Goal: Information Seeking & Learning: Learn about a topic

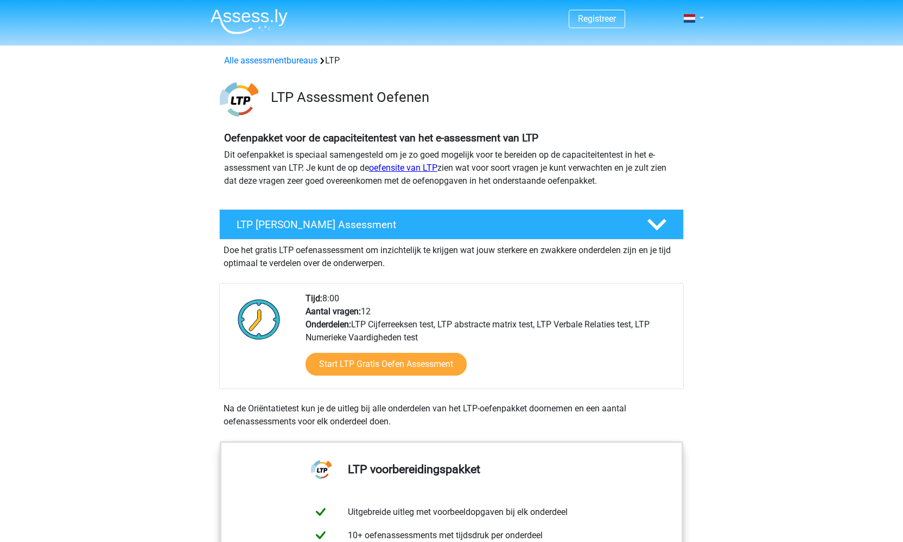
click at [412, 167] on link "oefensite van LTP" at bounding box center [403, 168] width 68 height 10
click at [301, 68] on div "Alle assessmentbureaus LTP" at bounding box center [451, 59] width 515 height 26
click at [301, 65] on link "Alle assessmentbureaus" at bounding box center [270, 60] width 93 height 10
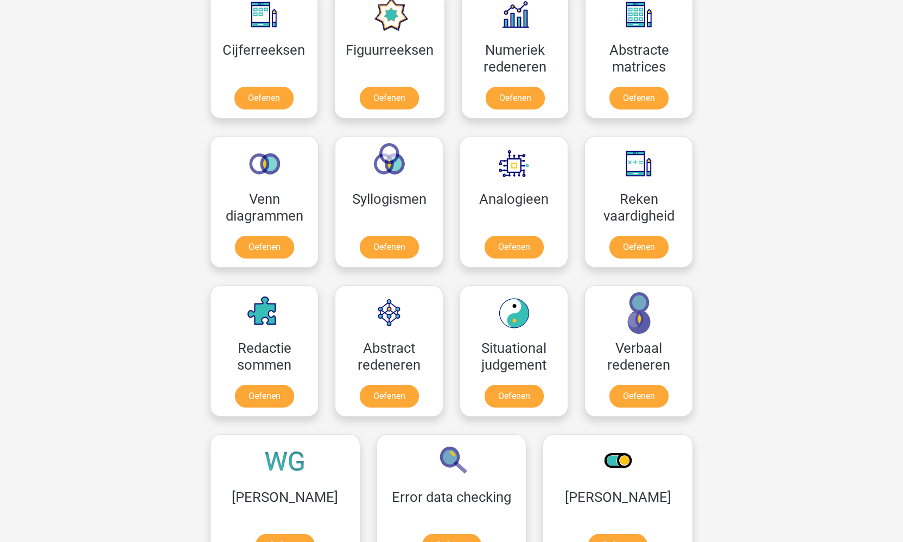
scroll to position [1198, 0]
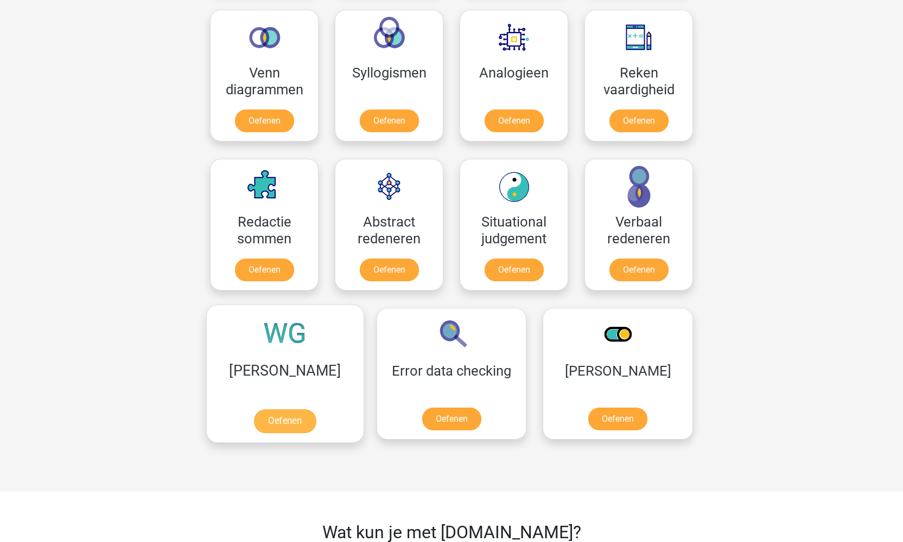
click at [278, 410] on link "Oefenen" at bounding box center [285, 422] width 62 height 24
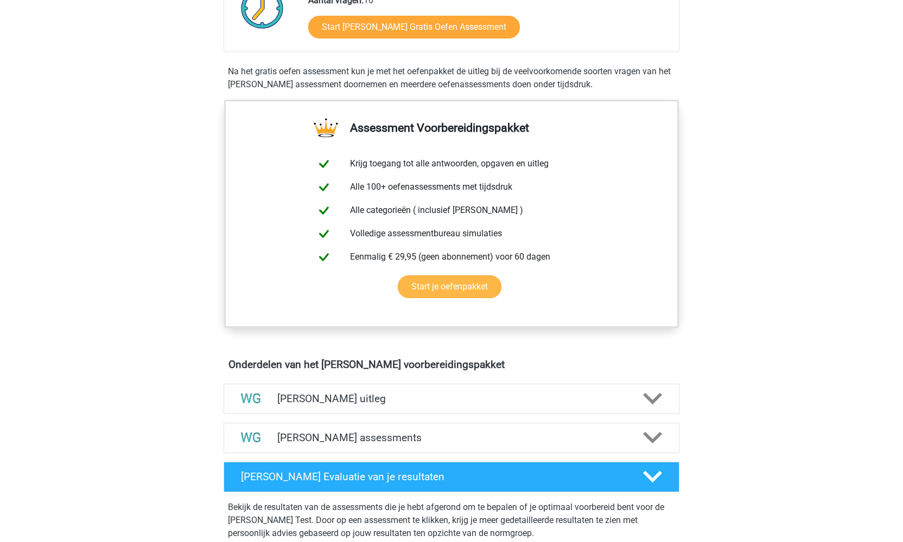
scroll to position [370, 0]
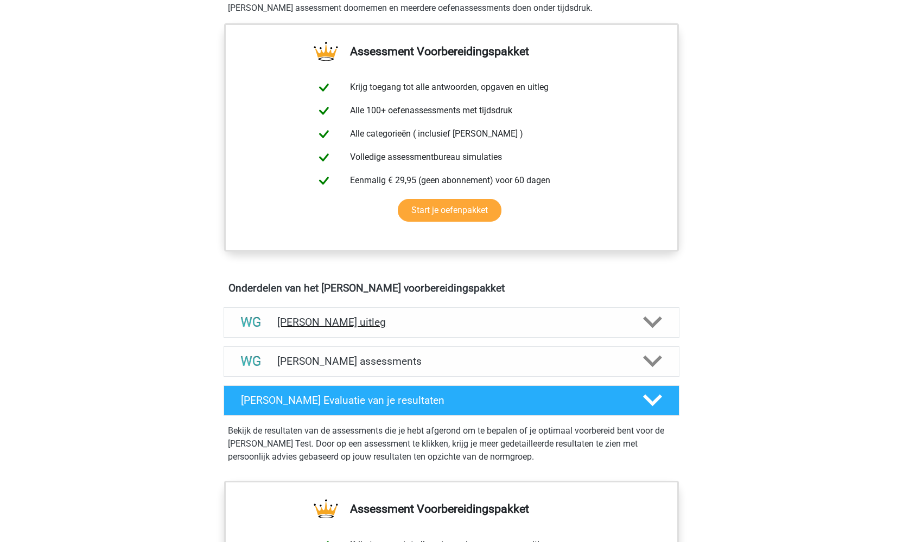
click at [655, 325] on polygon at bounding box center [652, 323] width 19 height 12
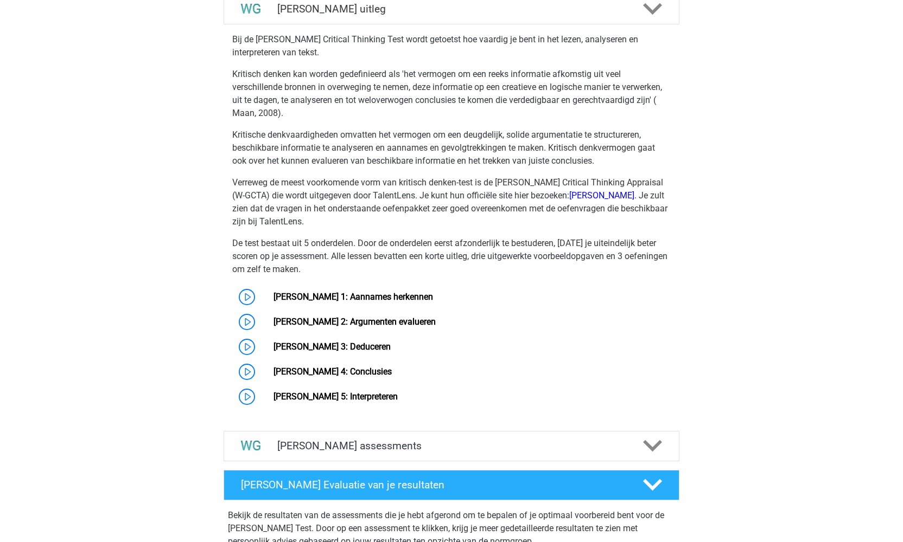
scroll to position [713, 0]
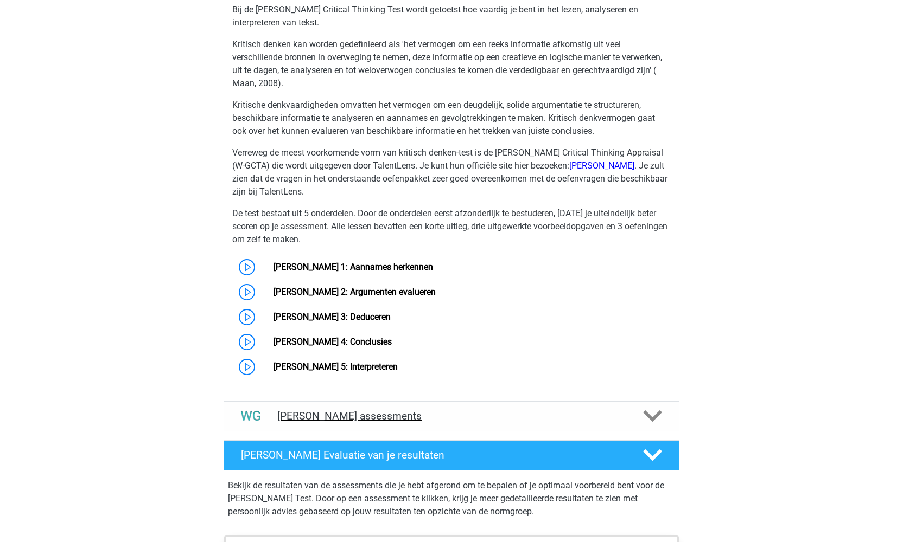
click at [653, 417] on icon at bounding box center [652, 416] width 19 height 19
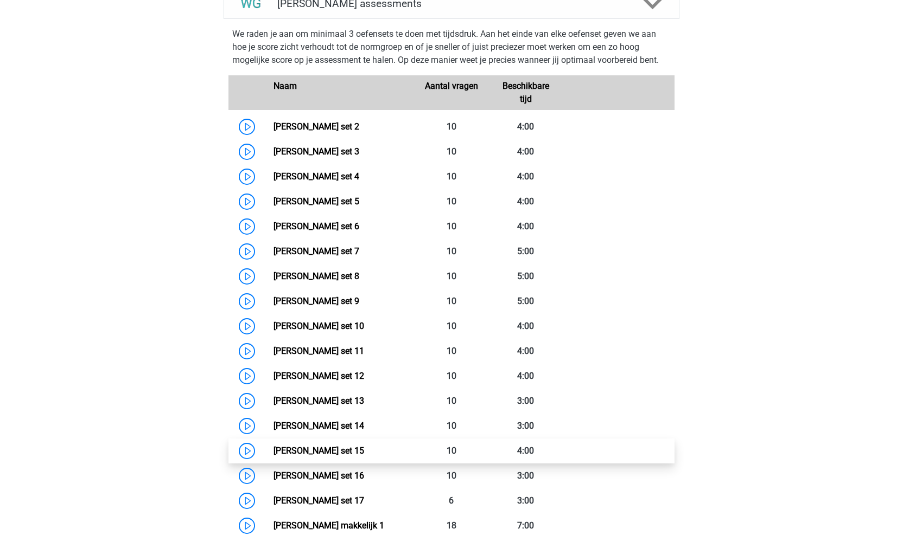
scroll to position [1044, 0]
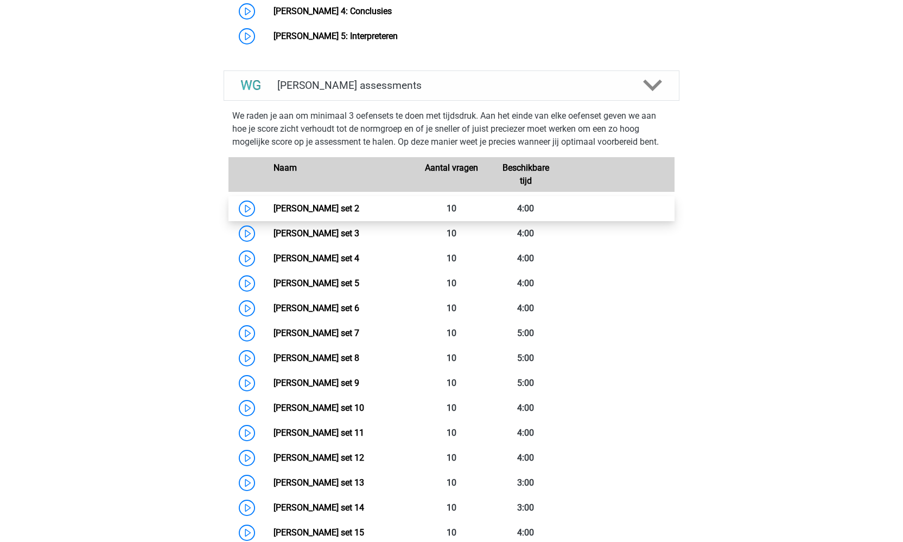
click at [350, 209] on link "Watson Glaser set 2" at bounding box center [316, 208] width 86 height 10
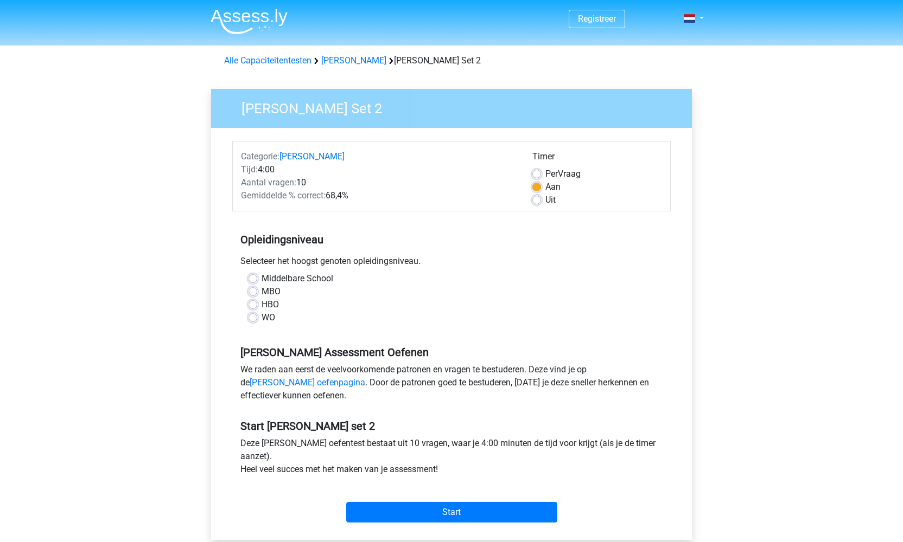
click at [261, 318] on label "WO" at bounding box center [268, 317] width 14 height 13
click at [254, 318] on input "WO" at bounding box center [252, 316] width 9 height 11
radio input "true"
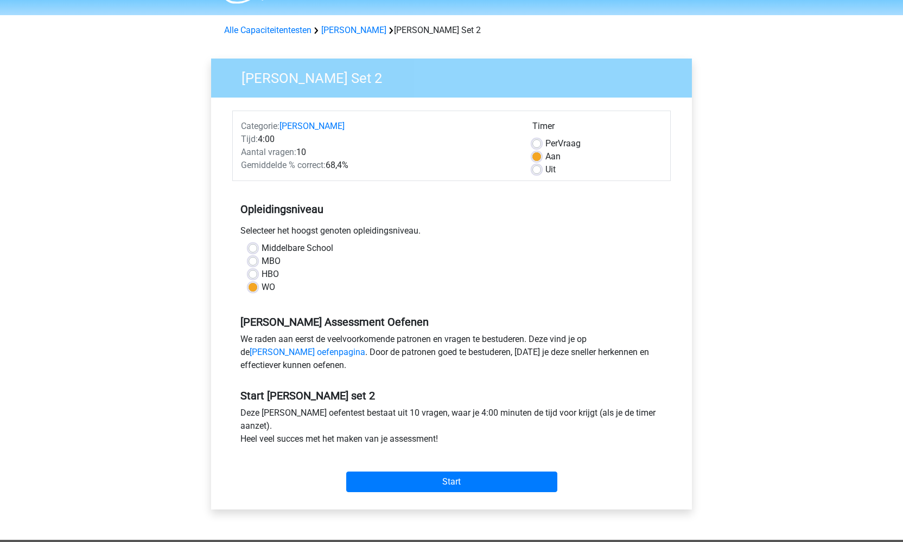
scroll to position [145, 0]
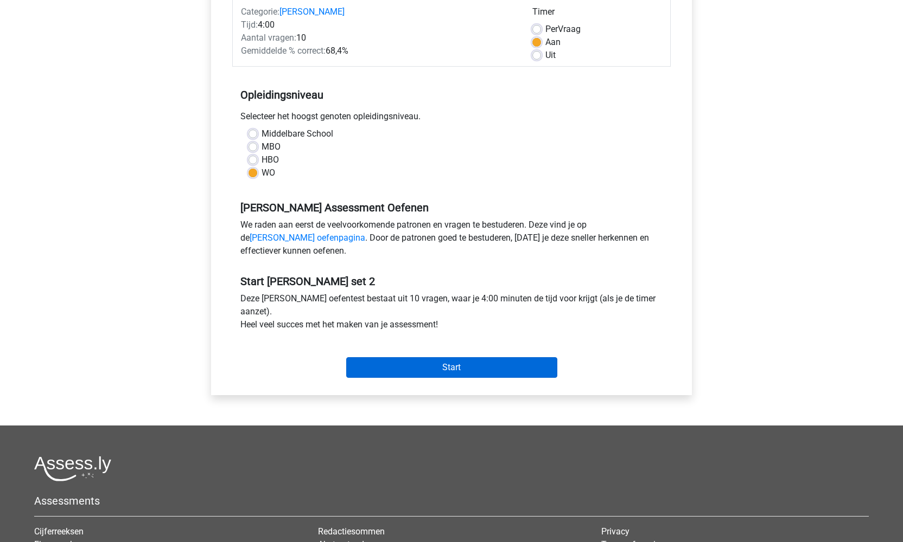
click at [457, 369] on input "Start" at bounding box center [451, 367] width 211 height 21
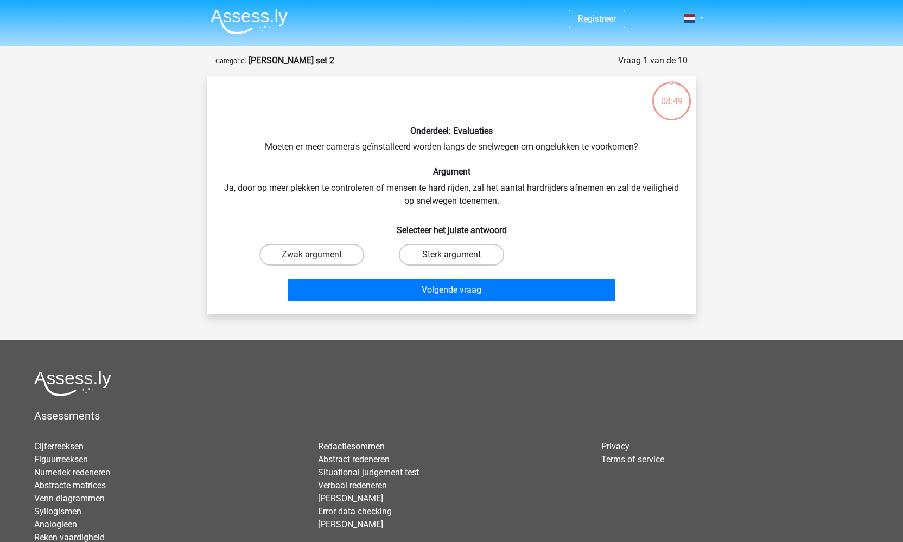
click at [444, 253] on label "Sterk argument" at bounding box center [451, 255] width 105 height 22
click at [451, 255] on input "Sterk argument" at bounding box center [454, 258] width 7 height 7
radio input "true"
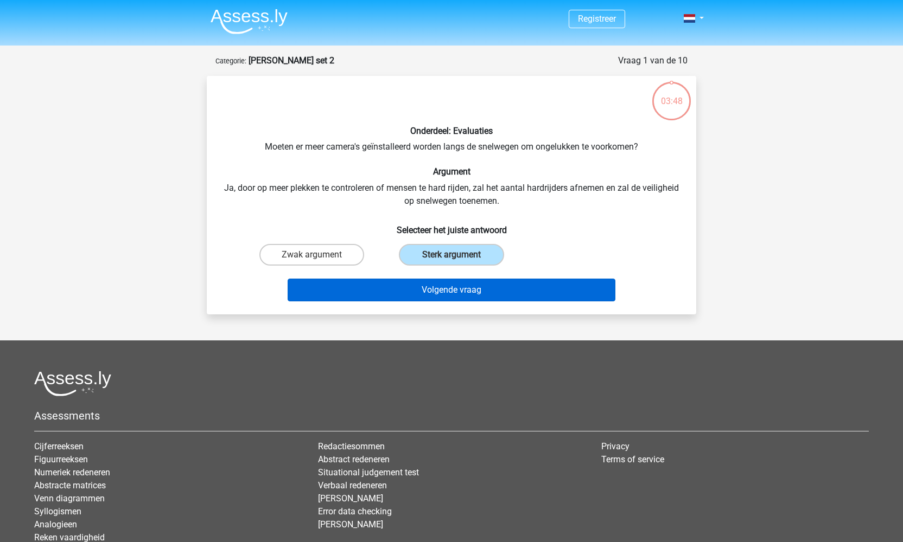
click at [463, 292] on button "Volgende vraag" at bounding box center [451, 290] width 328 height 23
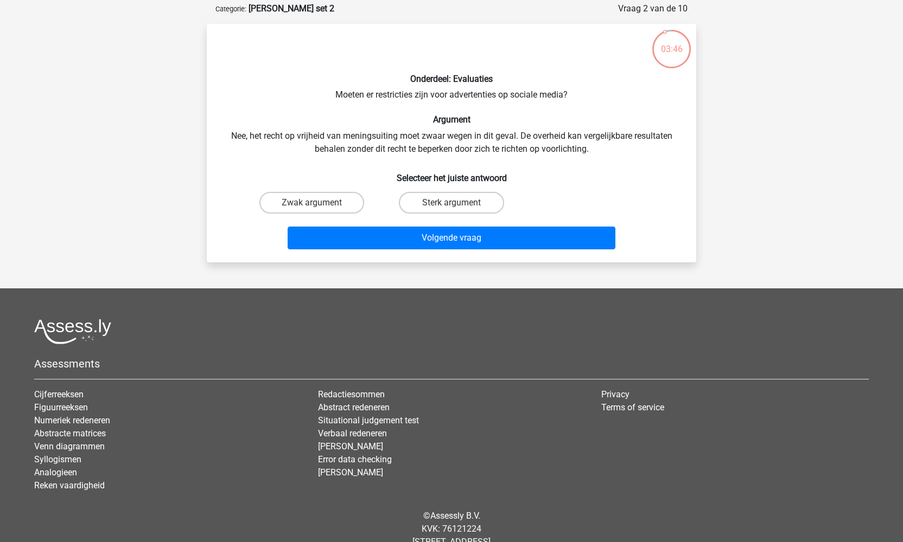
scroll to position [50, 0]
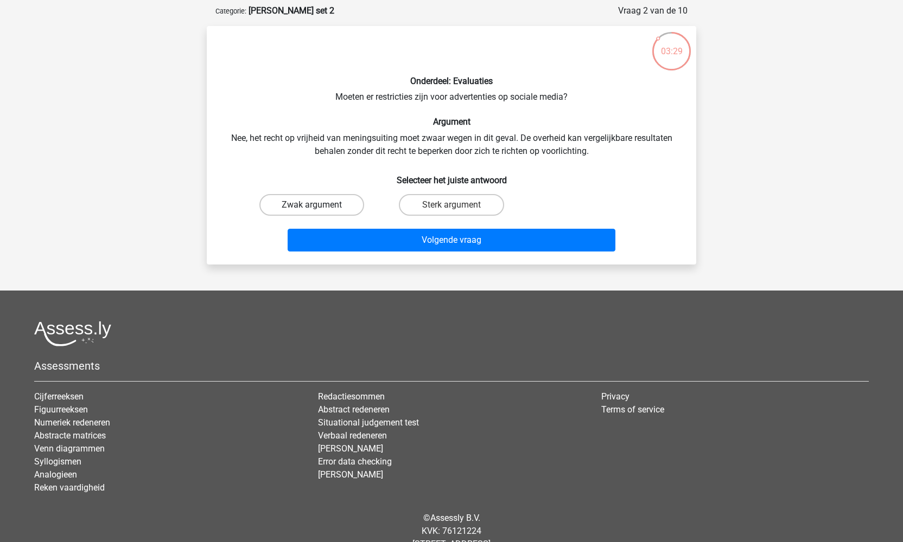
click at [336, 204] on label "Zwak argument" at bounding box center [311, 205] width 105 height 22
click at [319, 205] on input "Zwak argument" at bounding box center [315, 208] width 7 height 7
radio input "true"
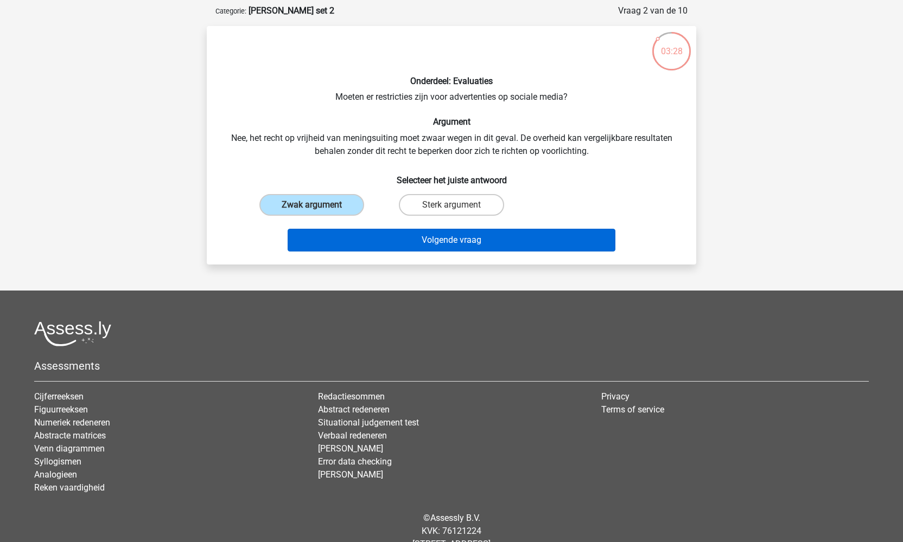
click at [422, 239] on button "Volgende vraag" at bounding box center [451, 240] width 328 height 23
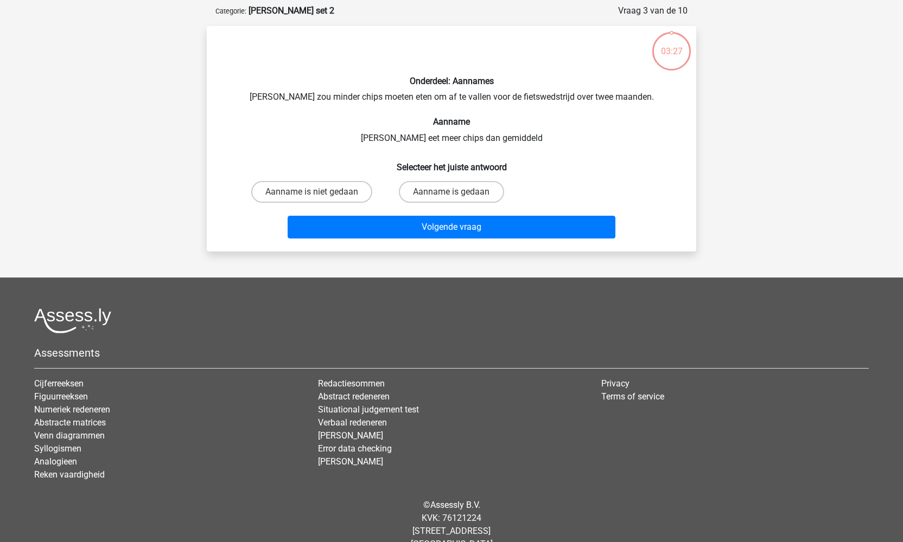
scroll to position [54, 0]
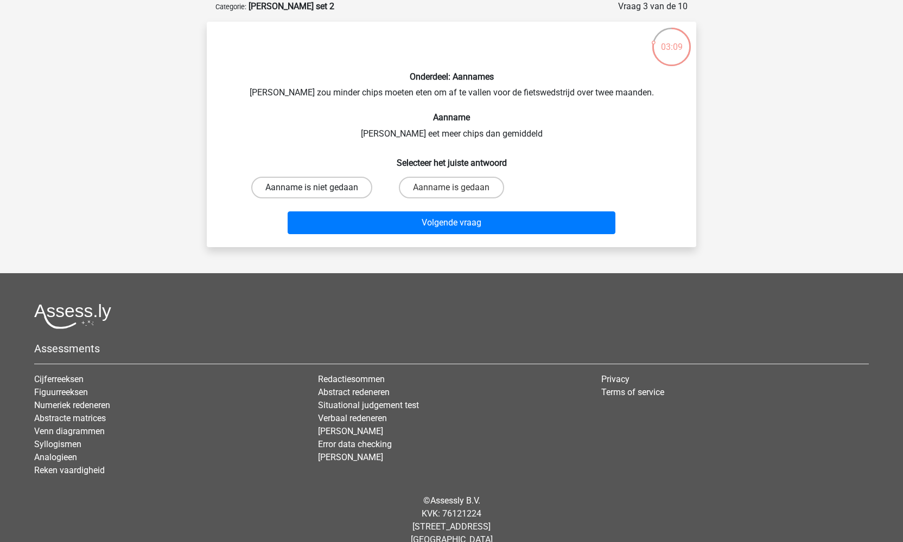
click at [340, 187] on label "Aanname is niet gedaan" at bounding box center [311, 188] width 121 height 22
click at [319, 188] on input "Aanname is niet gedaan" at bounding box center [315, 191] width 7 height 7
radio input "true"
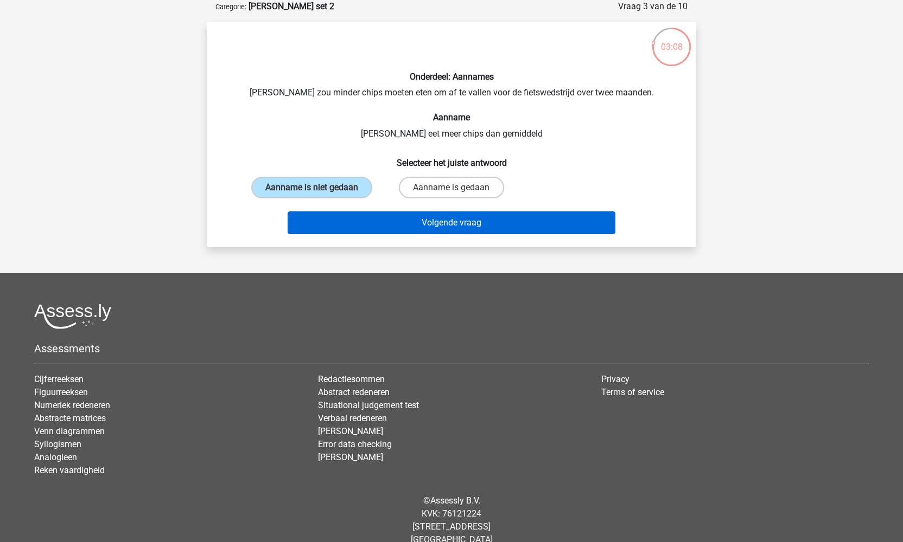
click at [419, 232] on button "Volgende vraag" at bounding box center [451, 223] width 328 height 23
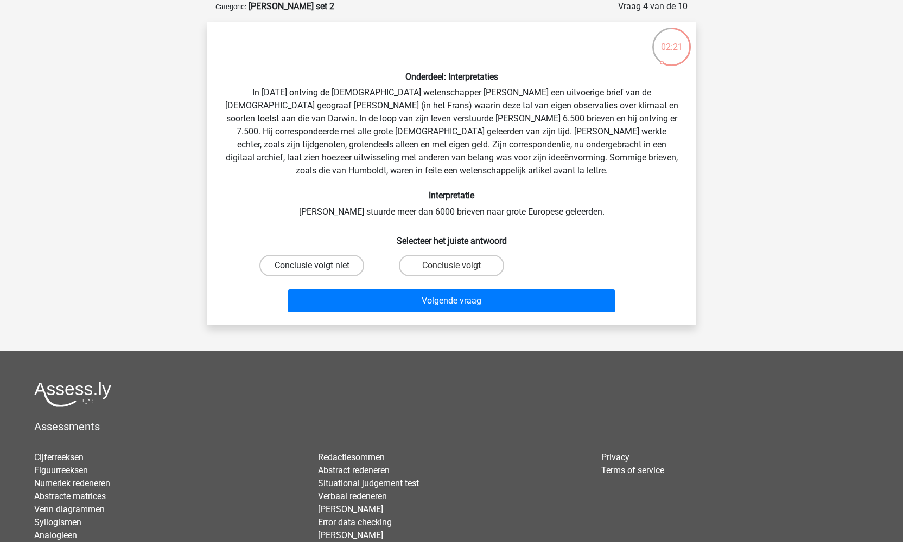
click at [326, 265] on label "Conclusie volgt niet" at bounding box center [311, 266] width 105 height 22
click at [319, 266] on input "Conclusie volgt niet" at bounding box center [315, 269] width 7 height 7
radio input "true"
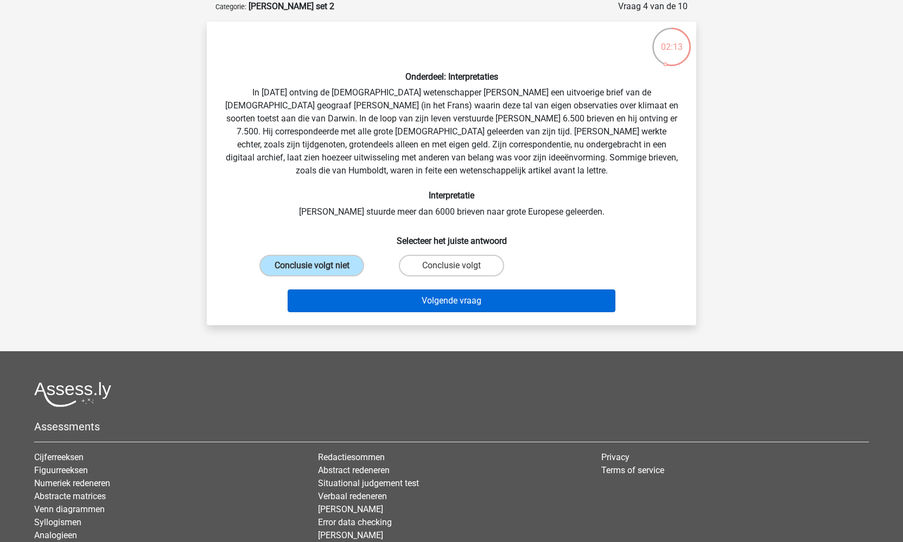
click at [440, 299] on button "Volgende vraag" at bounding box center [451, 301] width 328 height 23
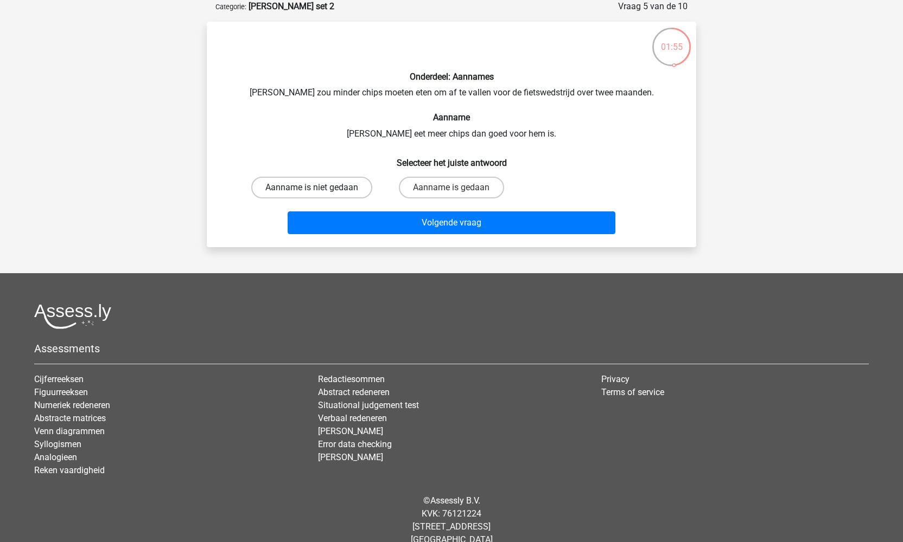
click at [347, 186] on label "Aanname is niet gedaan" at bounding box center [311, 188] width 121 height 22
click at [319, 188] on input "Aanname is niet gedaan" at bounding box center [315, 191] width 7 height 7
radio input "true"
click at [468, 187] on label "Aanname is gedaan" at bounding box center [451, 188] width 105 height 22
click at [458, 188] on input "Aanname is gedaan" at bounding box center [454, 191] width 7 height 7
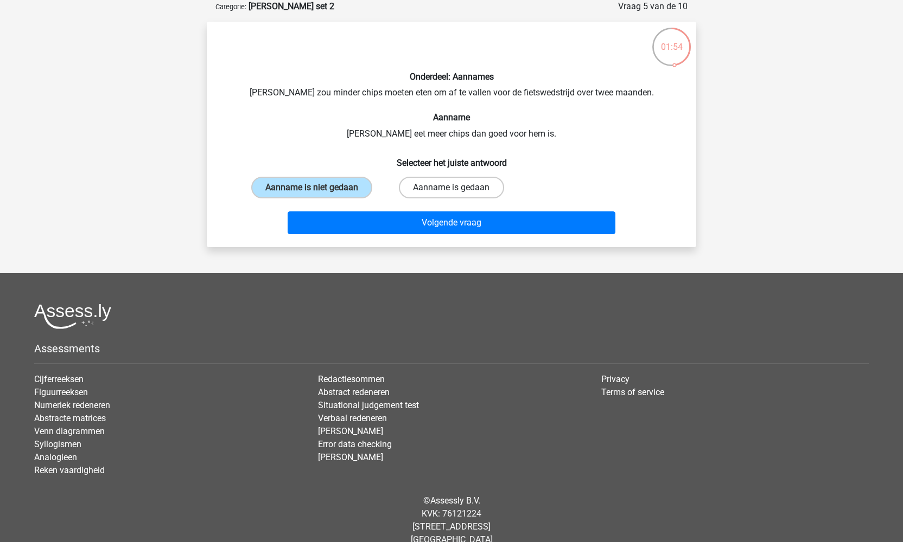
radio input "true"
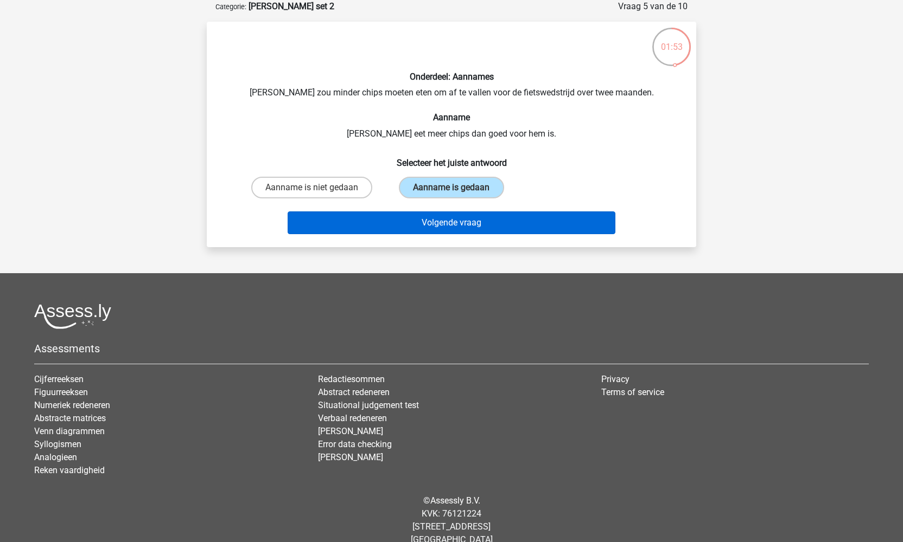
click at [493, 218] on button "Volgende vraag" at bounding box center [451, 223] width 328 height 23
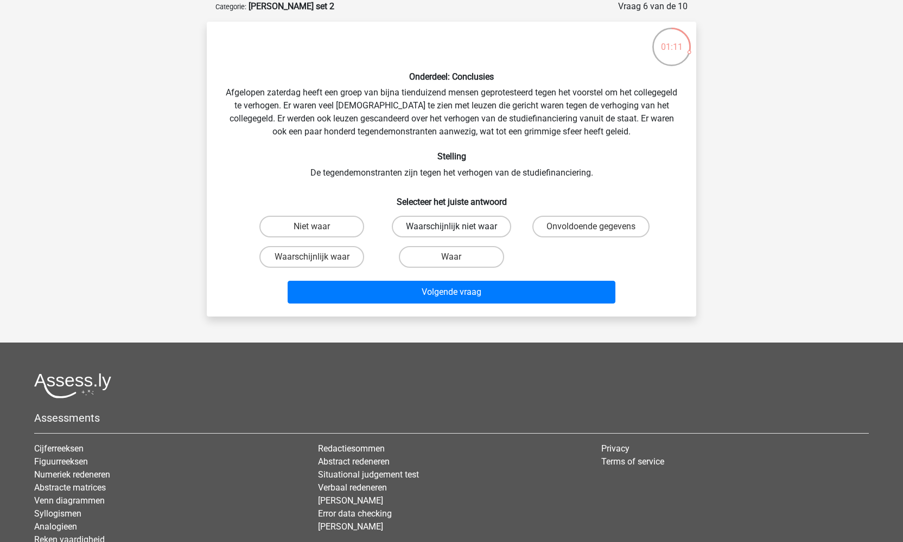
click at [464, 224] on label "Waarschijnlijk niet waar" at bounding box center [451, 227] width 119 height 22
click at [458, 227] on input "Waarschijnlijk niet waar" at bounding box center [454, 230] width 7 height 7
radio input "true"
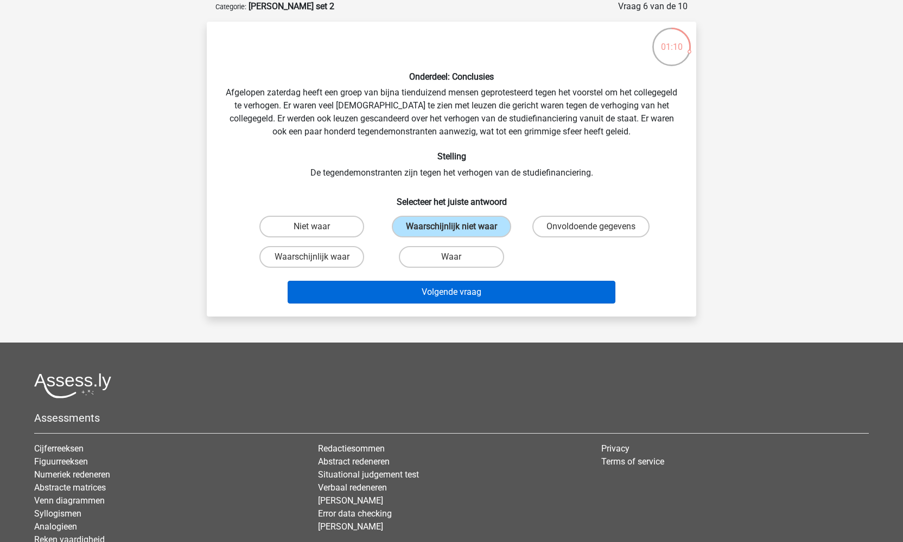
click at [477, 304] on button "Volgende vraag" at bounding box center [451, 292] width 328 height 23
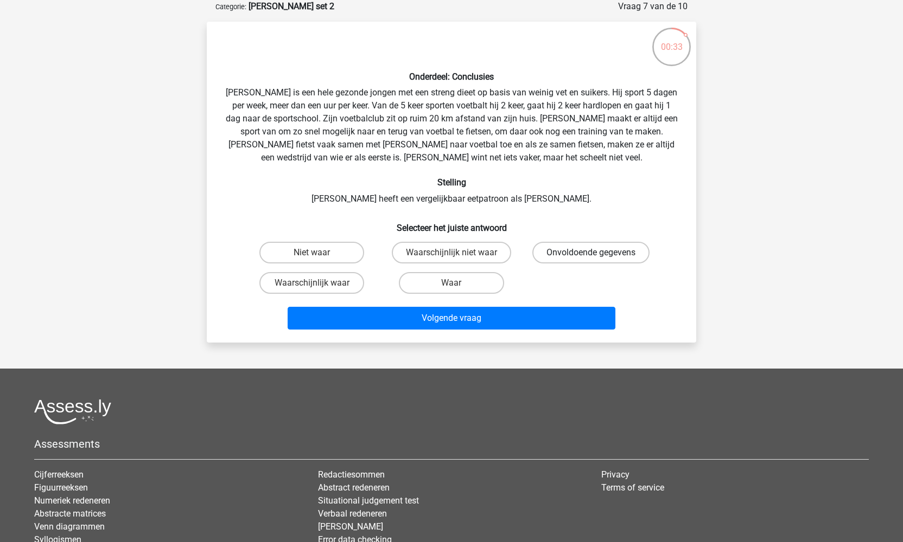
click at [590, 252] on label "Onvoldoende gegevens" at bounding box center [590, 253] width 117 height 22
click at [591, 253] on input "Onvoldoende gegevens" at bounding box center [594, 256] width 7 height 7
radio input "true"
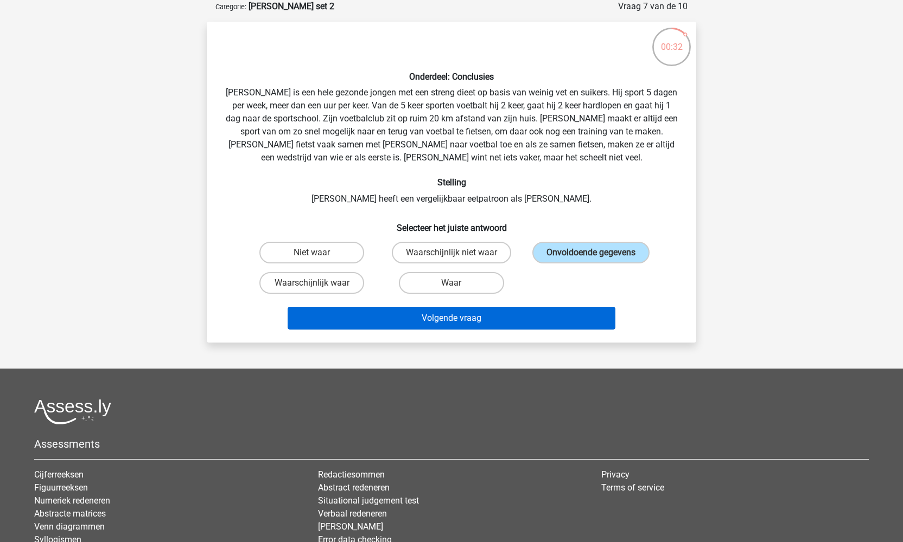
click at [553, 318] on button "Volgende vraag" at bounding box center [451, 318] width 328 height 23
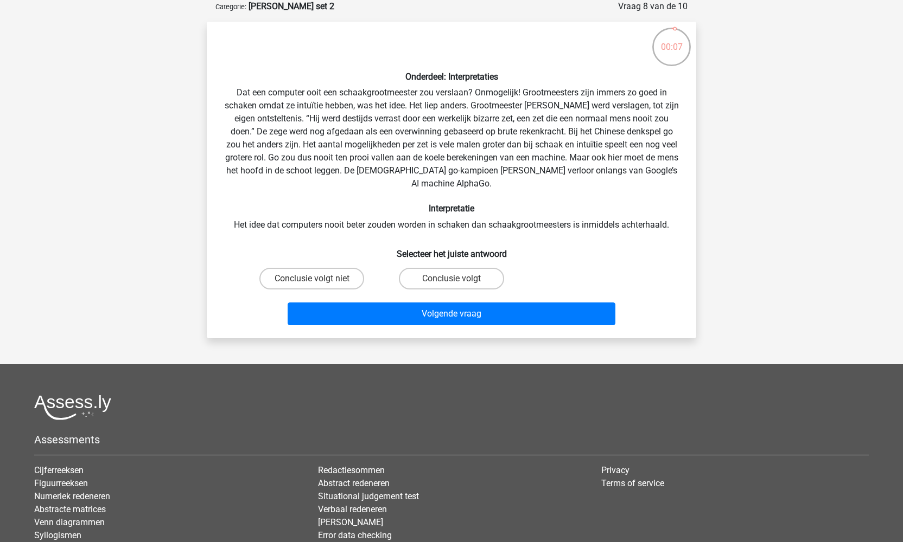
click at [451, 279] on input "Conclusie volgt" at bounding box center [454, 282] width 7 height 7
radio input "true"
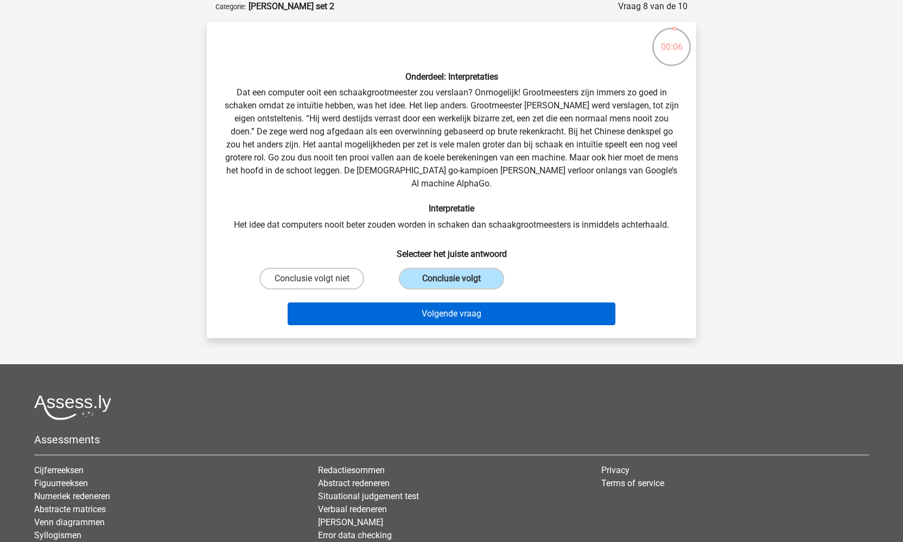
click at [469, 303] on button "Volgende vraag" at bounding box center [451, 314] width 328 height 23
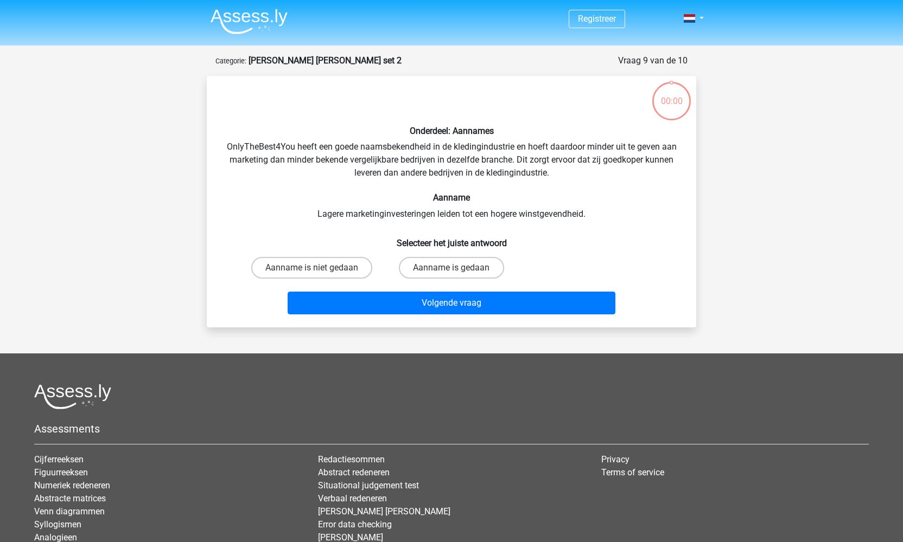
scroll to position [54, 0]
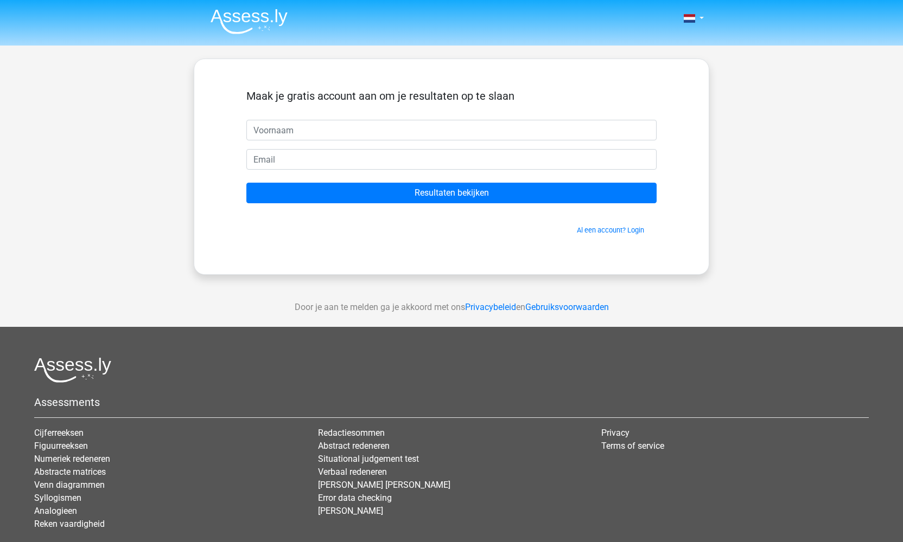
scroll to position [54, 0]
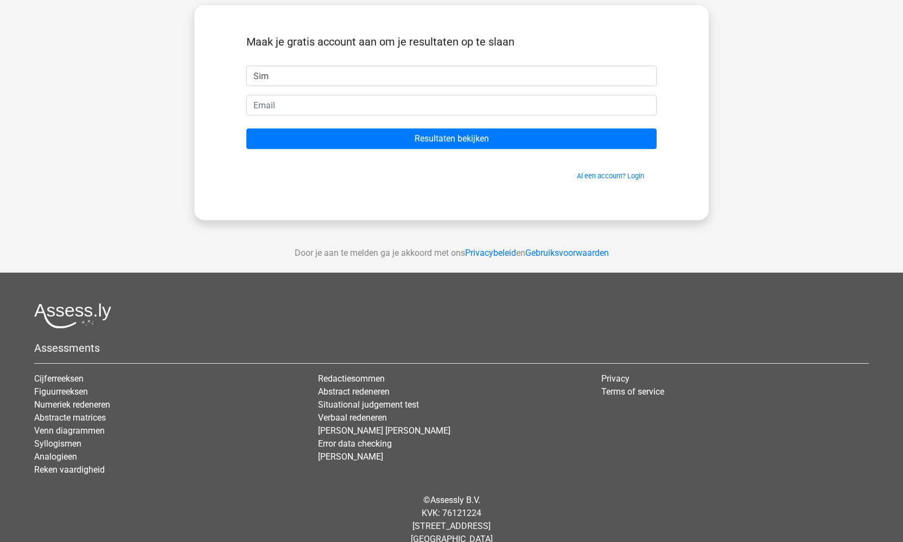
type input "Sim"
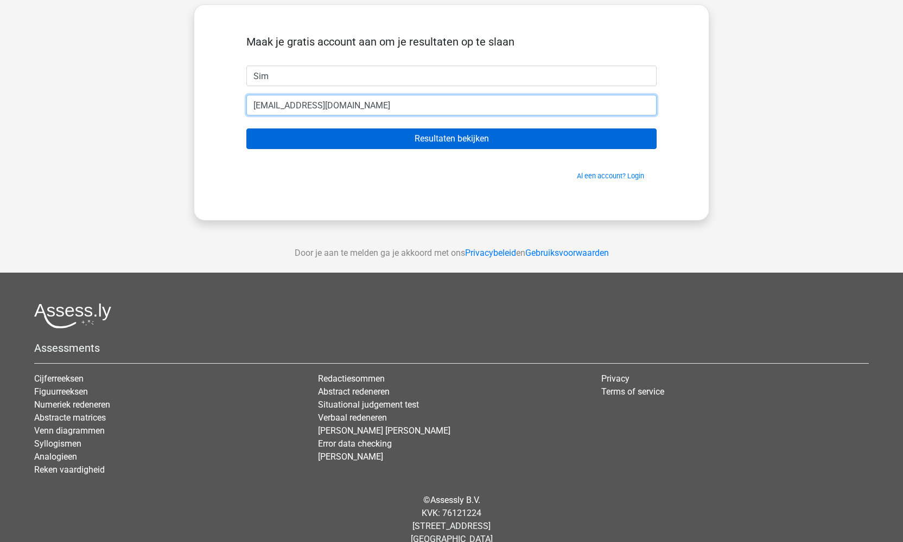
type input "ninjasimone@me.com"
click at [444, 145] on input "Resultaten bekijken" at bounding box center [451, 139] width 410 height 21
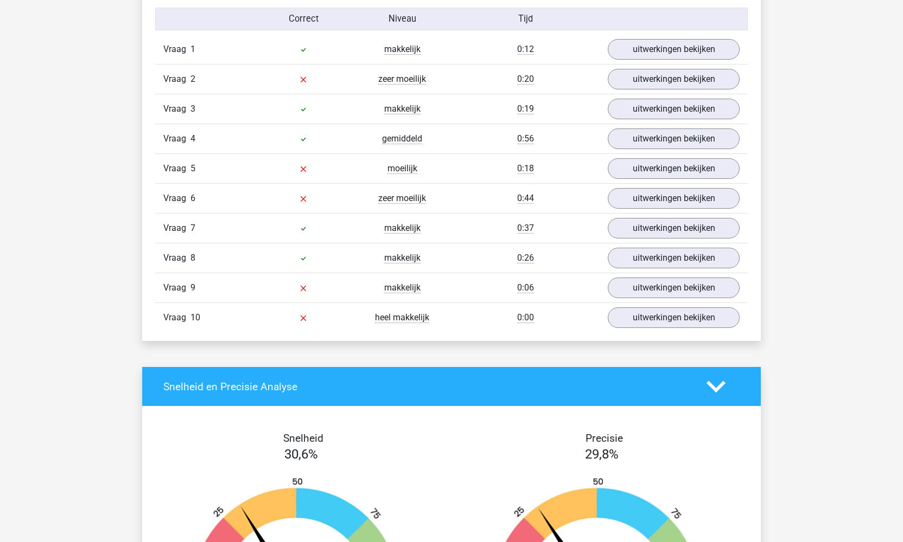
scroll to position [884, 0]
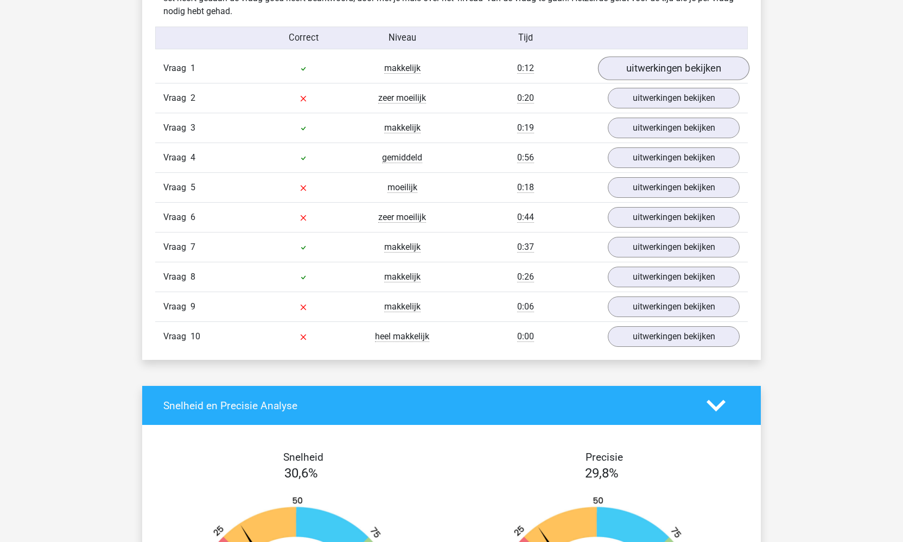
click at [699, 71] on link "uitwerkingen bekijken" at bounding box center [673, 68] width 151 height 24
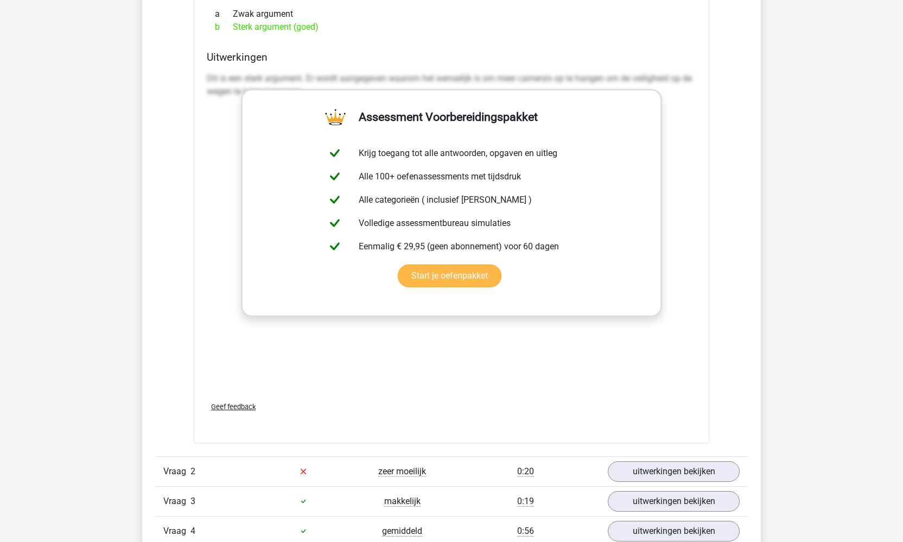
scroll to position [1275, 0]
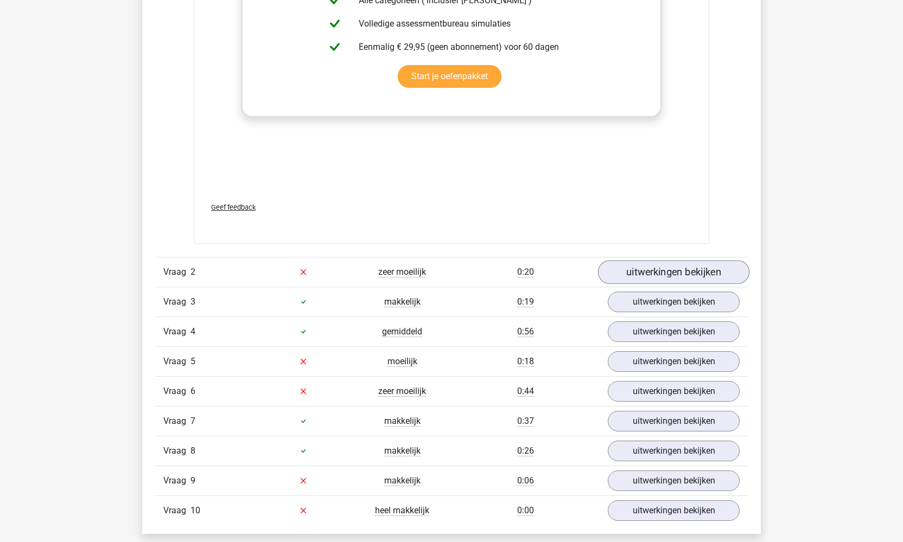
click at [658, 267] on link "uitwerkingen bekijken" at bounding box center [673, 272] width 151 height 24
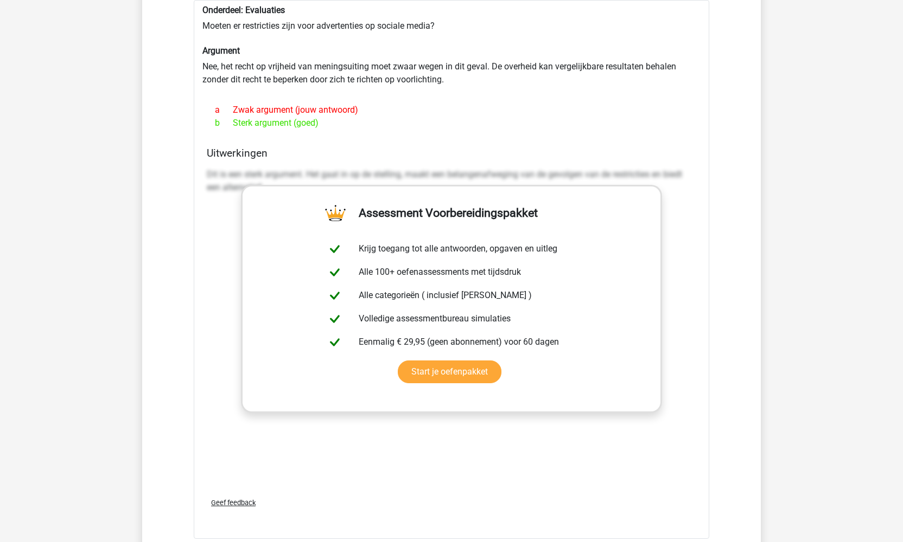
scroll to position [1779, 0]
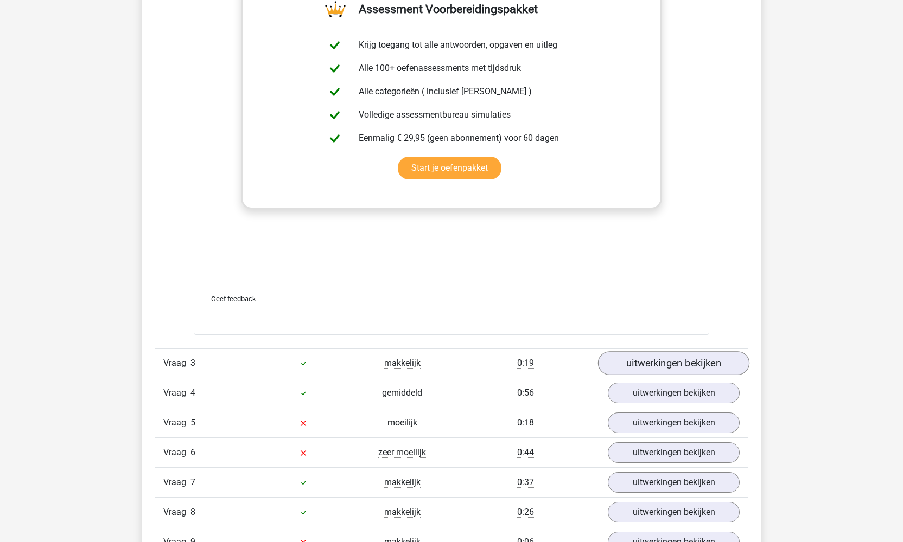
click at [706, 360] on link "uitwerkingen bekijken" at bounding box center [673, 364] width 151 height 24
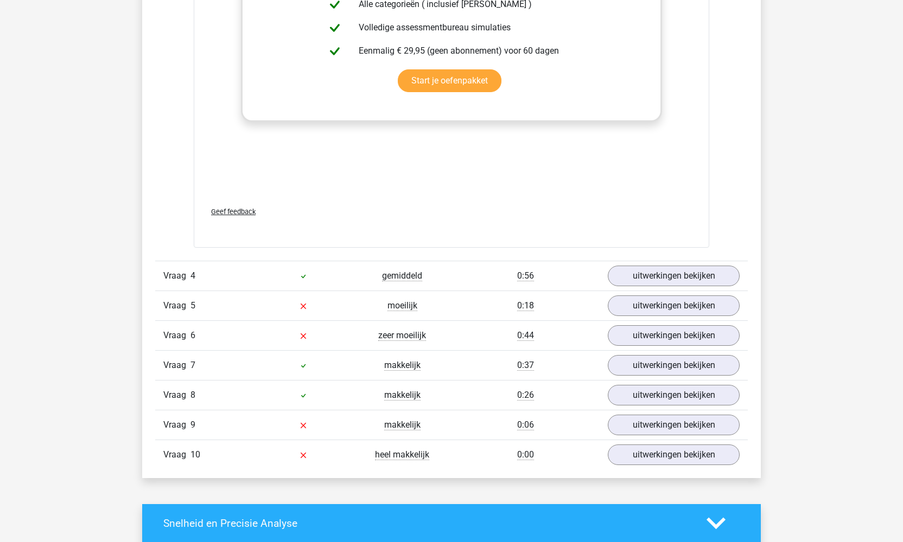
scroll to position [2591, 0]
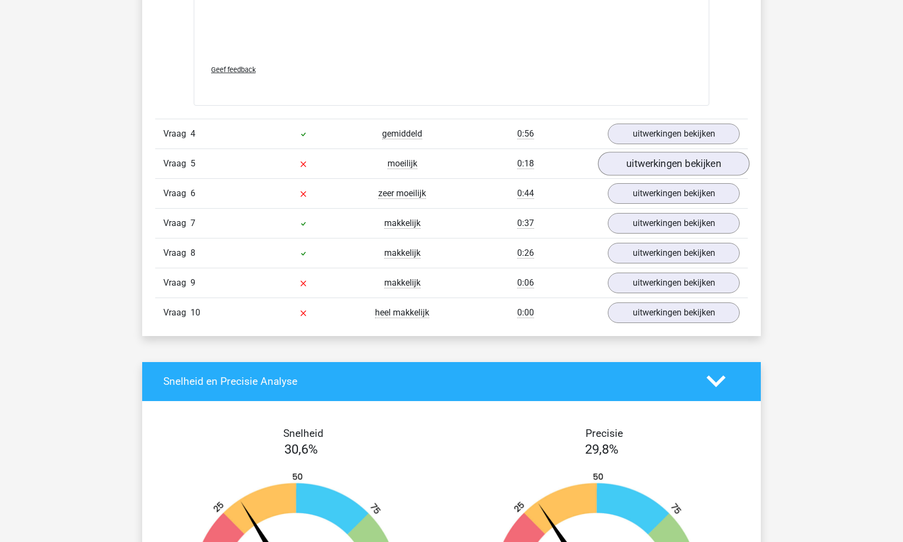
click at [680, 162] on link "uitwerkingen bekijken" at bounding box center [673, 164] width 151 height 24
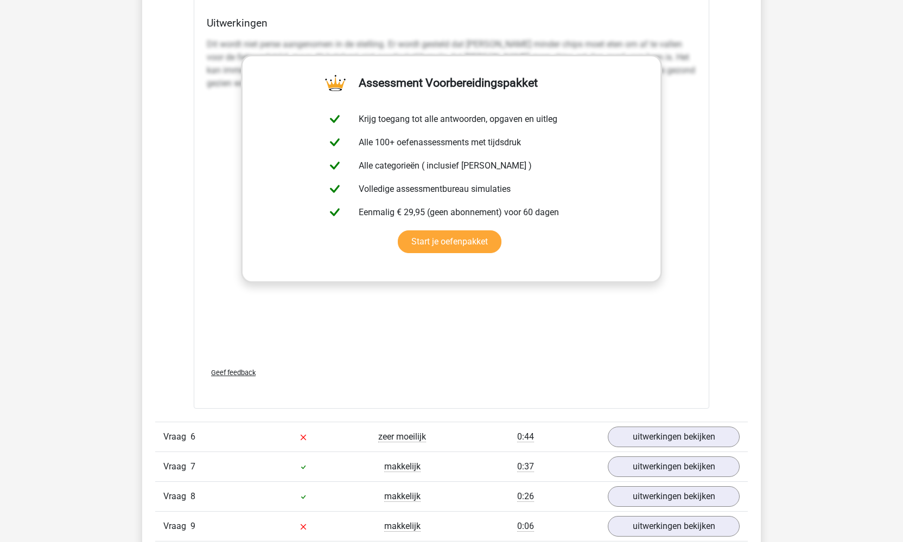
scroll to position [3129, 0]
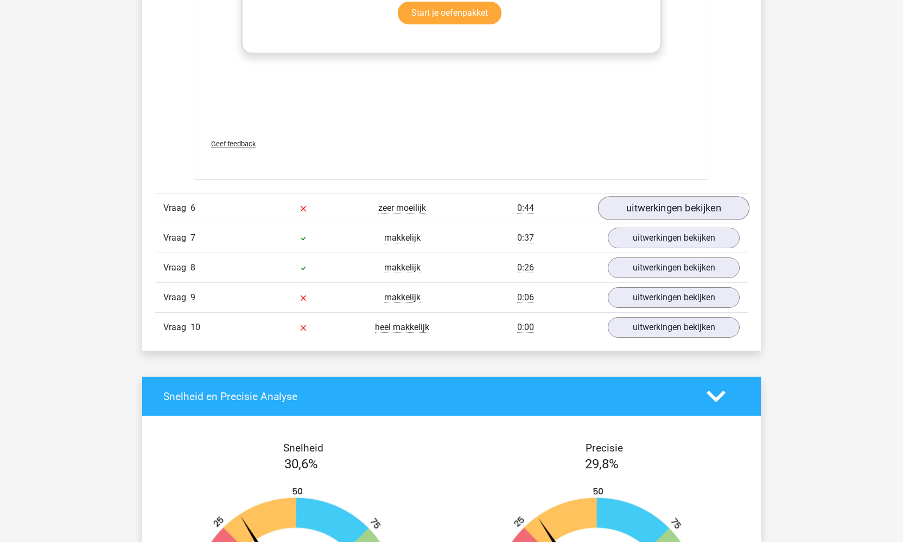
click at [699, 203] on link "uitwerkingen bekijken" at bounding box center [673, 209] width 151 height 24
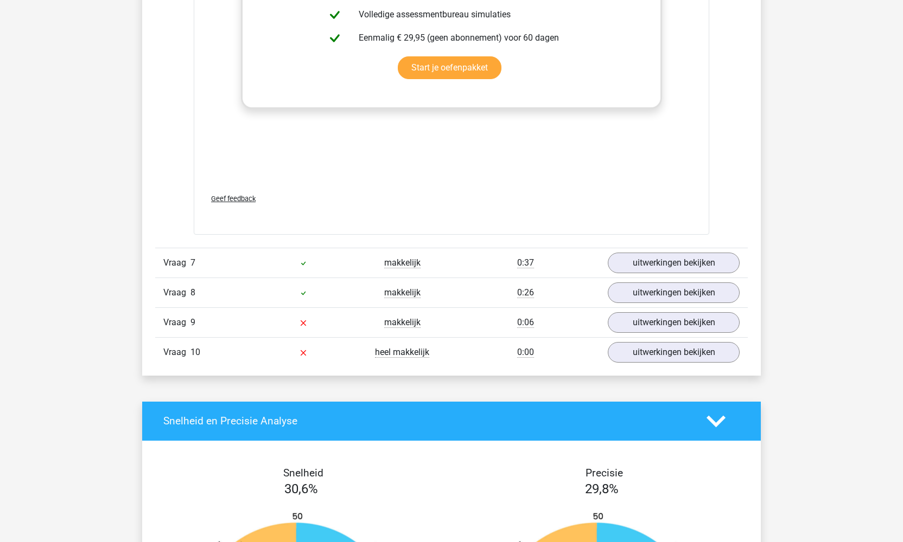
scroll to position [3791, 0]
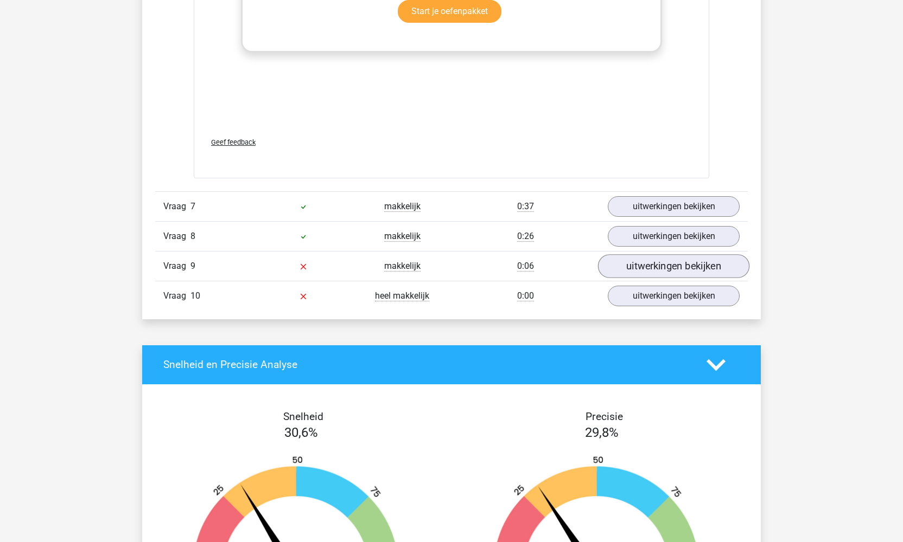
click at [682, 269] on link "uitwerkingen bekijken" at bounding box center [673, 266] width 151 height 24
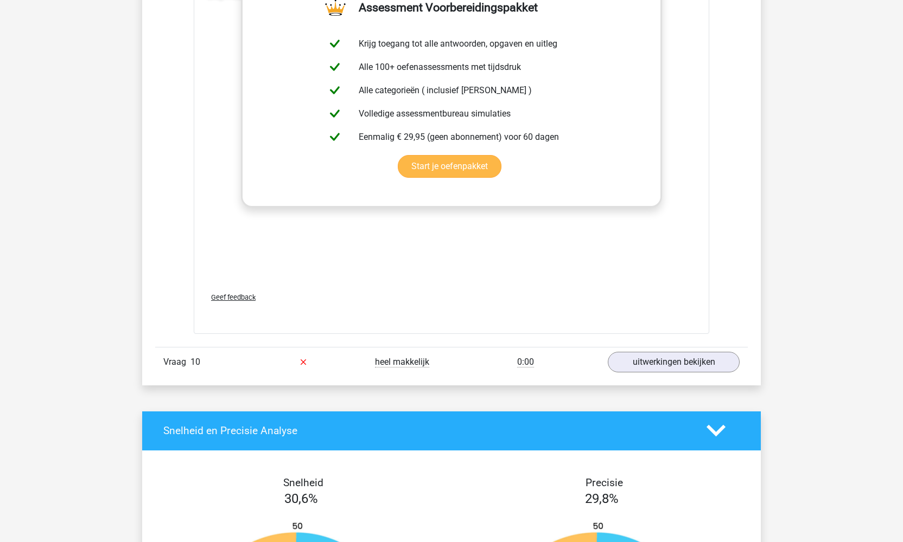
scroll to position [4306, 0]
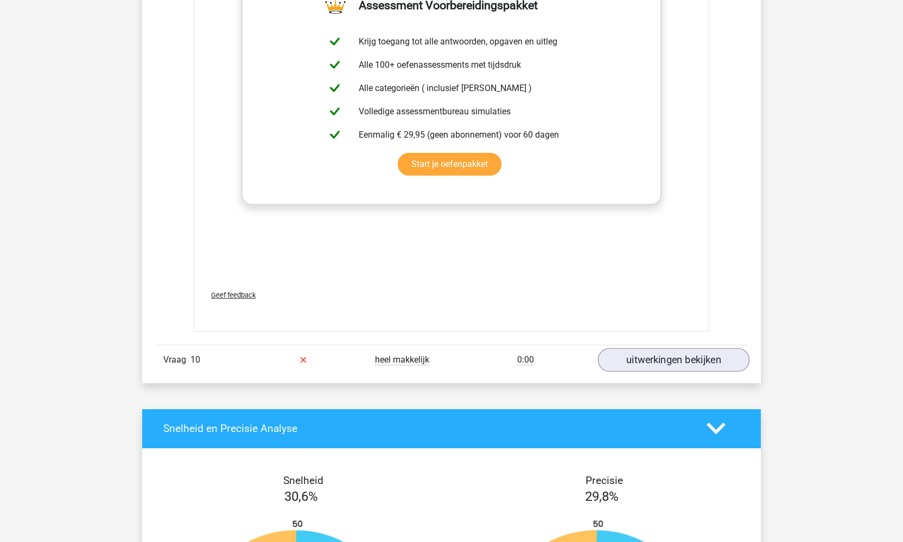
click at [660, 364] on link "uitwerkingen bekijken" at bounding box center [673, 360] width 151 height 24
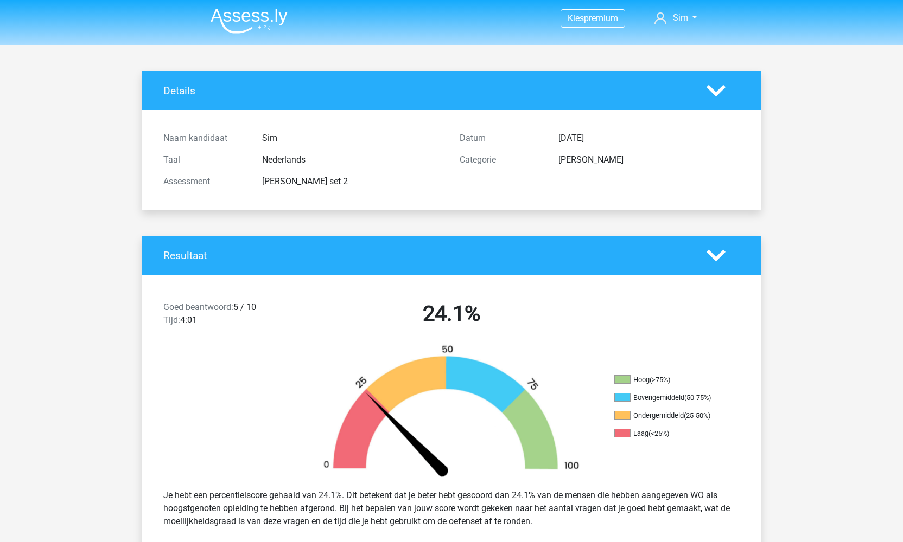
scroll to position [0, 0]
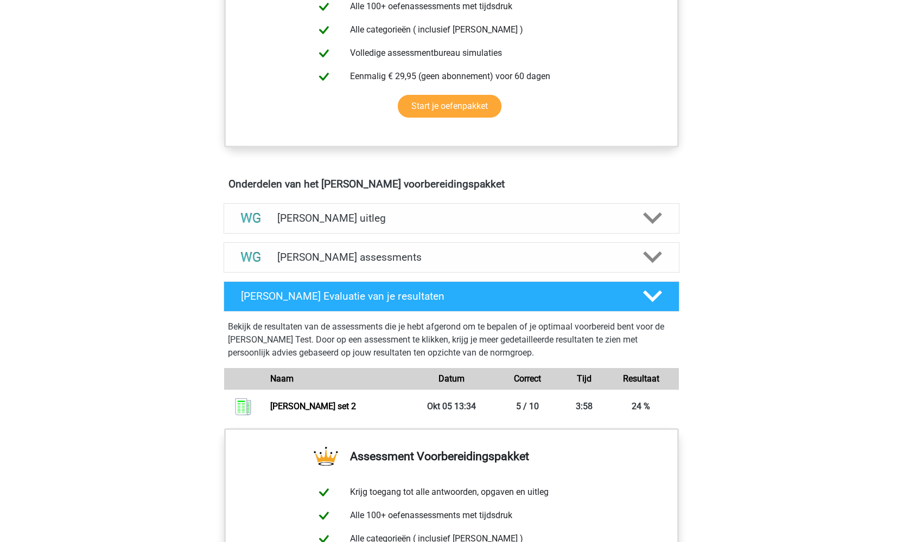
scroll to position [623, 0]
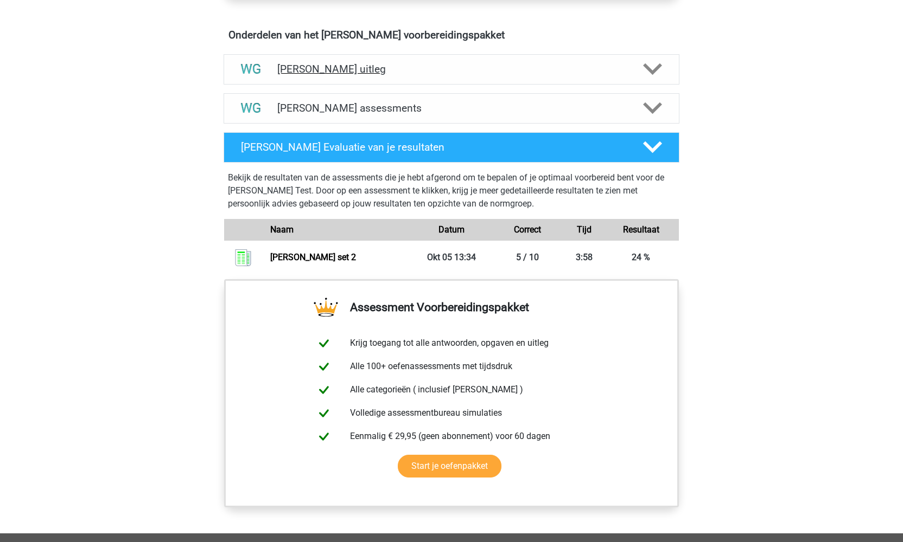
click at [655, 69] on polygon at bounding box center [652, 69] width 19 height 12
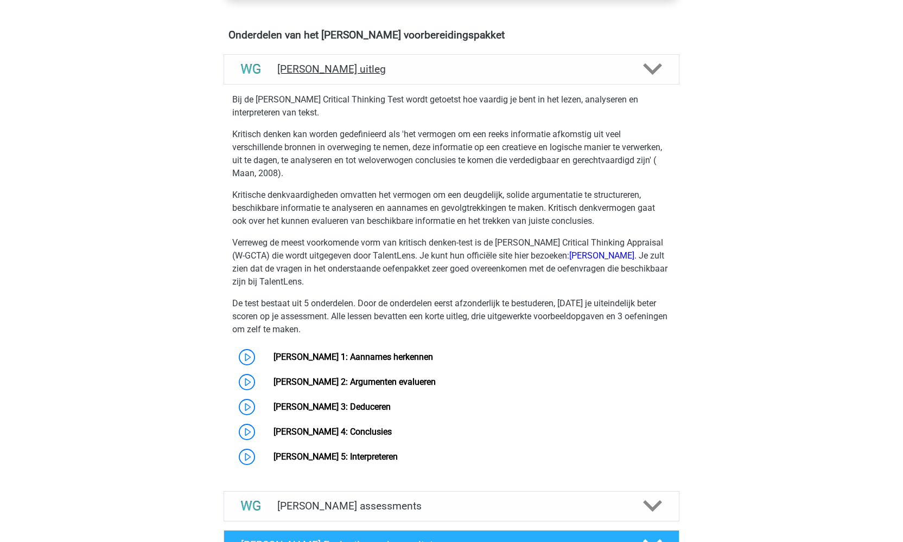
click at [655, 69] on polygon at bounding box center [652, 69] width 19 height 12
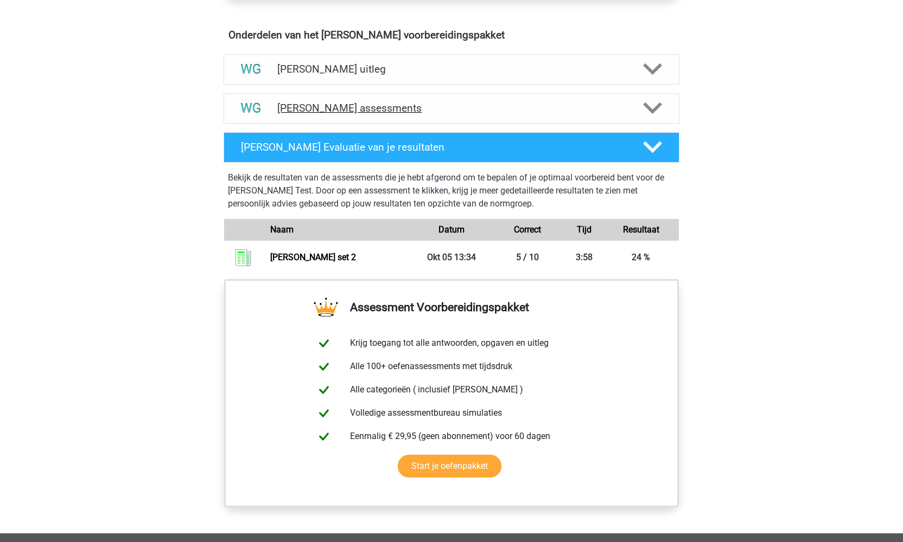
click at [657, 111] on icon at bounding box center [652, 108] width 19 height 19
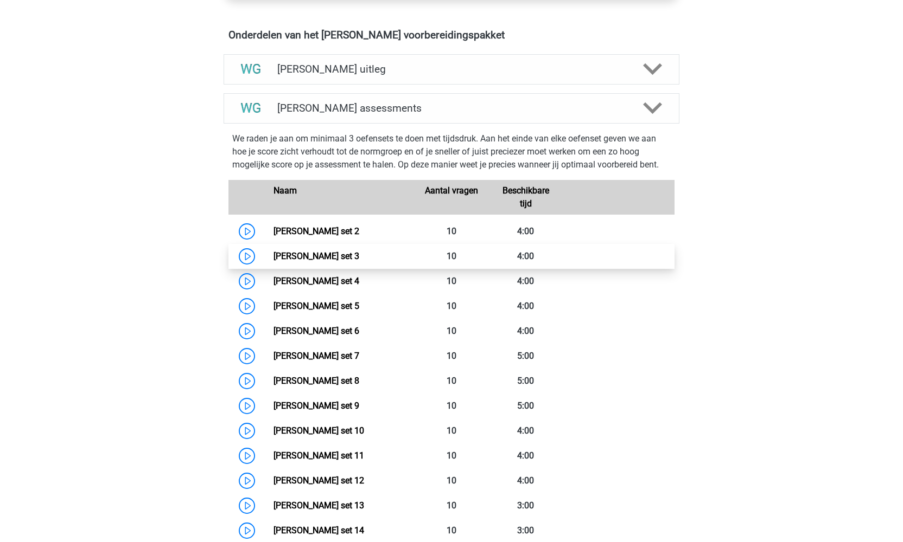
click at [335, 256] on link "[PERSON_NAME] set 3" at bounding box center [316, 256] width 86 height 10
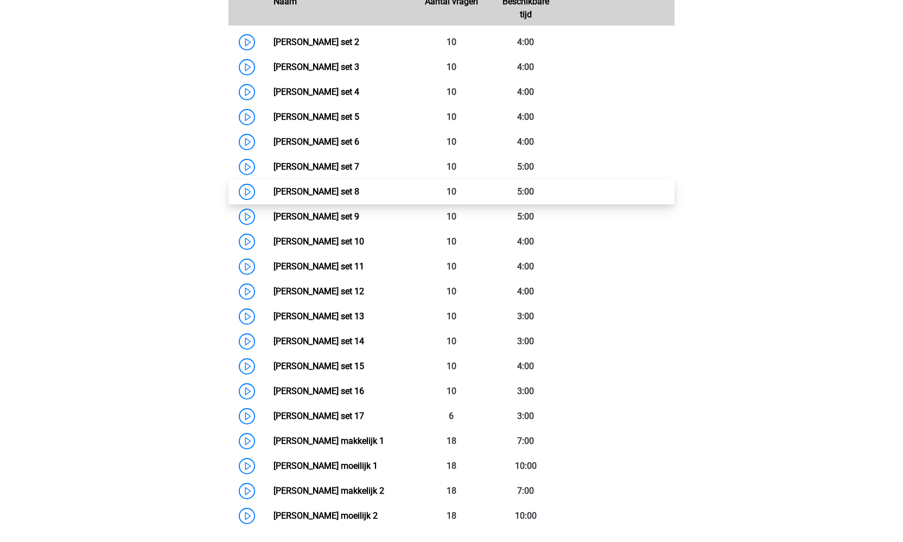
scroll to position [865, 0]
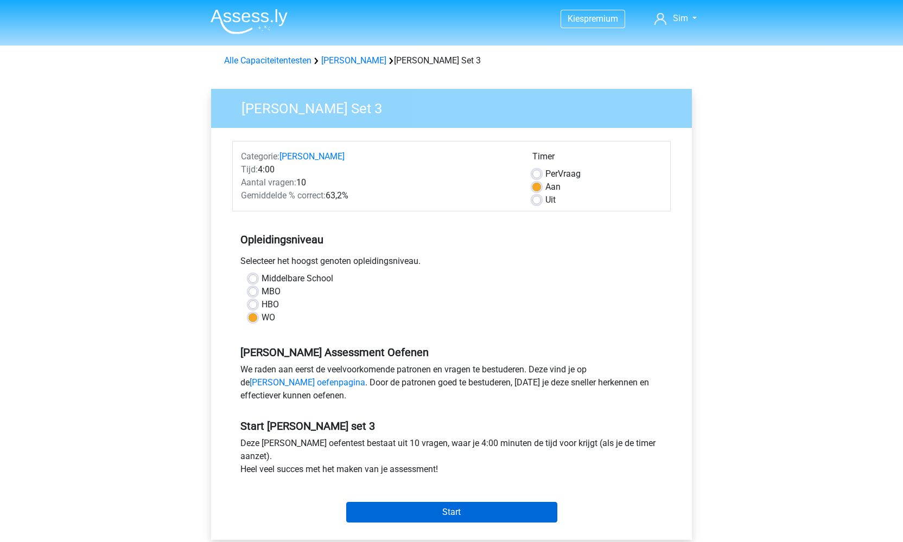
click at [465, 509] on input "Start" at bounding box center [451, 512] width 211 height 21
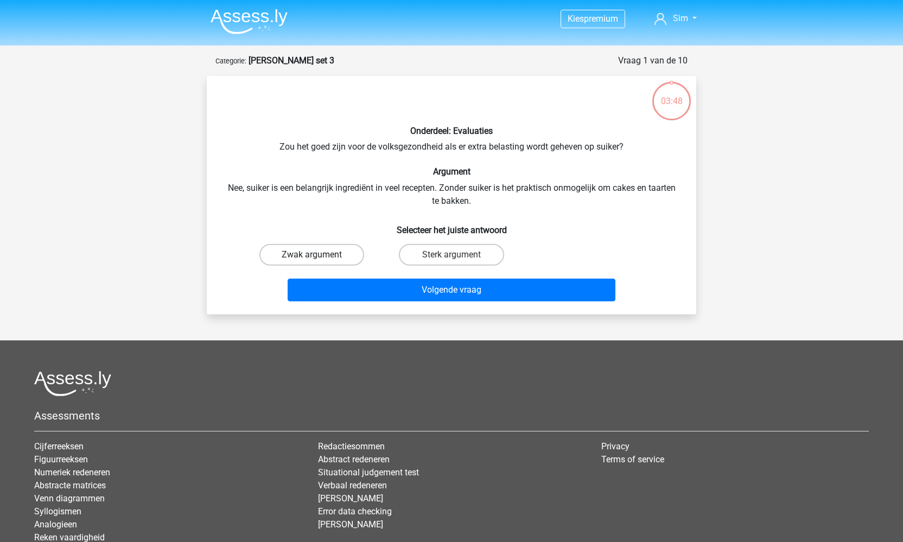
click at [331, 256] on label "Zwak argument" at bounding box center [311, 255] width 105 height 22
click at [319, 256] on input "Zwak argument" at bounding box center [315, 258] width 7 height 7
radio input "true"
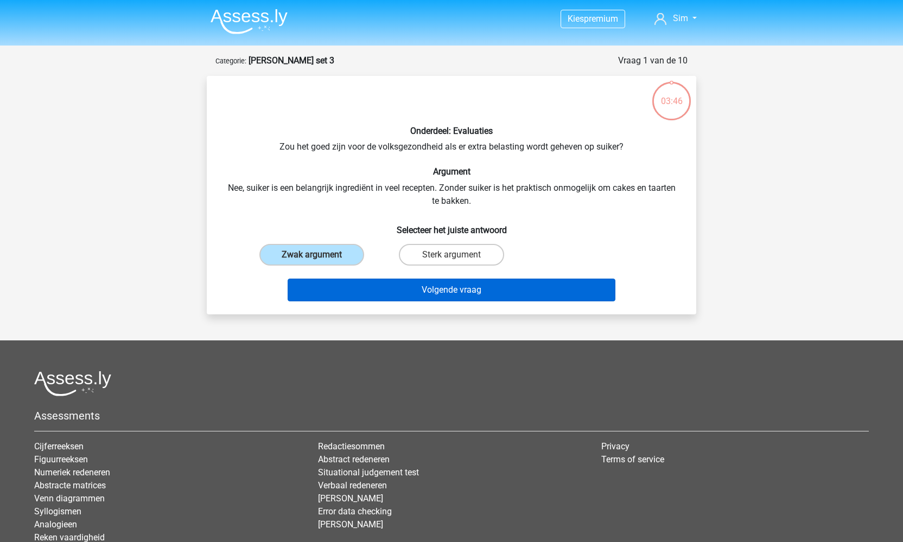
click at [457, 291] on button "Volgende vraag" at bounding box center [451, 290] width 328 height 23
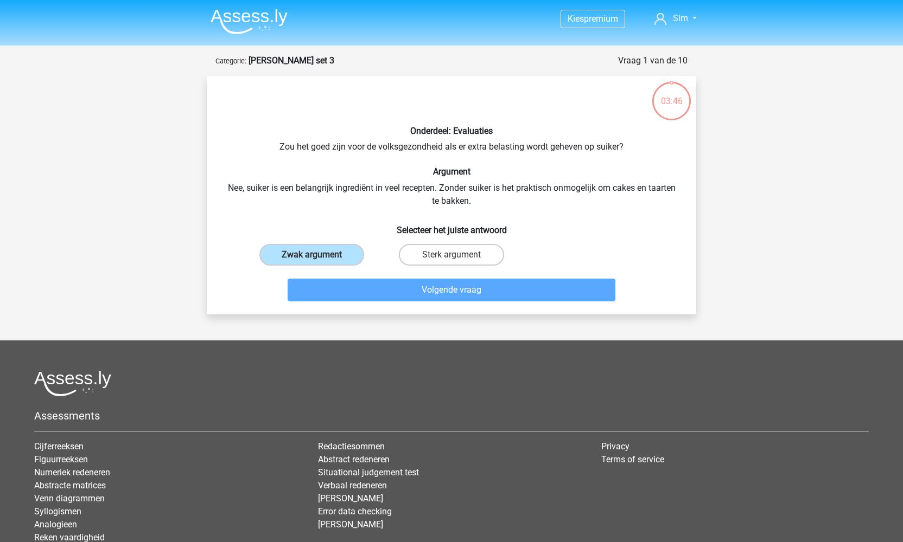
scroll to position [54, 0]
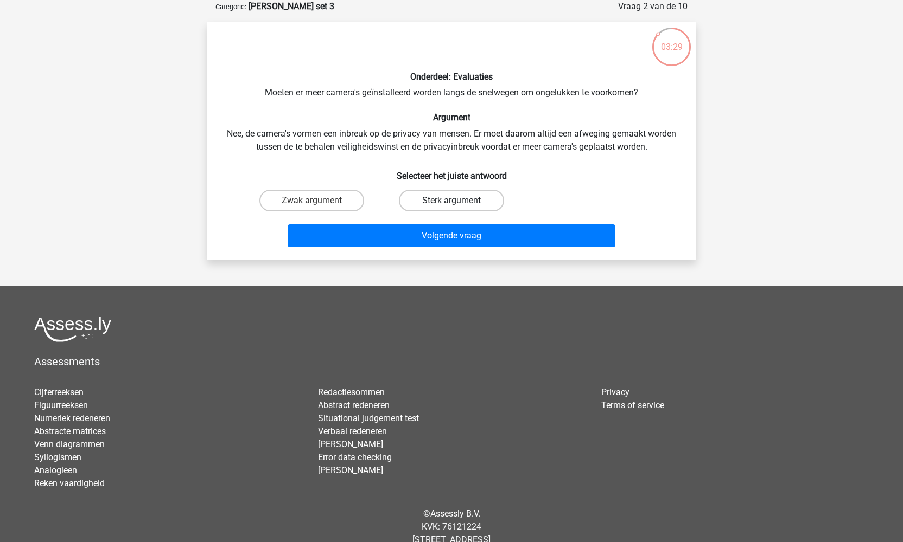
click at [453, 199] on label "Sterk argument" at bounding box center [451, 201] width 105 height 22
click at [453, 201] on input "Sterk argument" at bounding box center [454, 204] width 7 height 7
radio input "true"
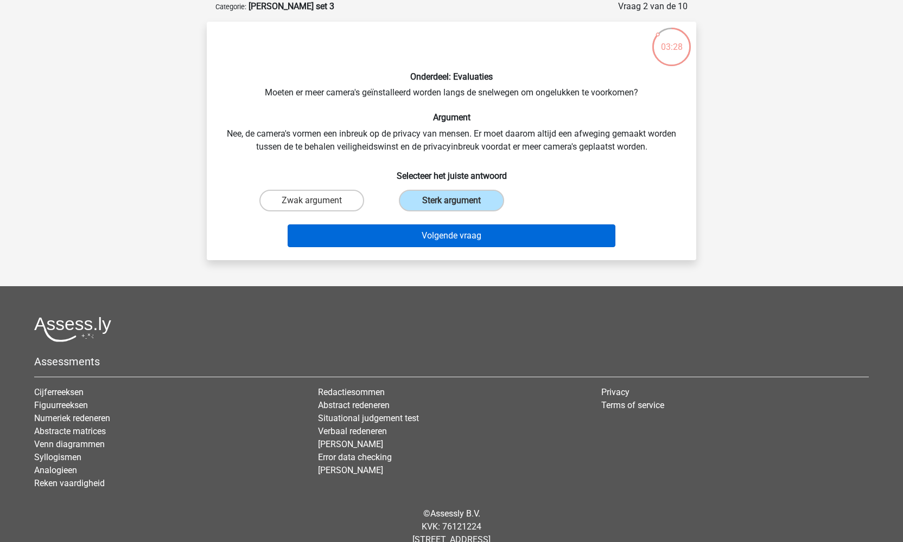
click at [479, 234] on button "Volgende vraag" at bounding box center [451, 236] width 328 height 23
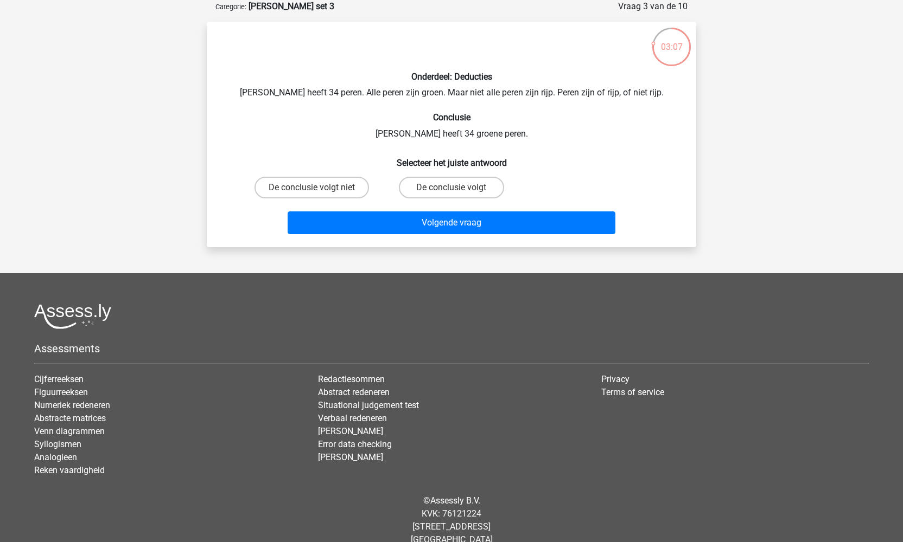
click at [452, 186] on label "De conclusie volgt" at bounding box center [451, 188] width 105 height 22
click at [452, 188] on input "De conclusie volgt" at bounding box center [454, 191] width 7 height 7
radio input "true"
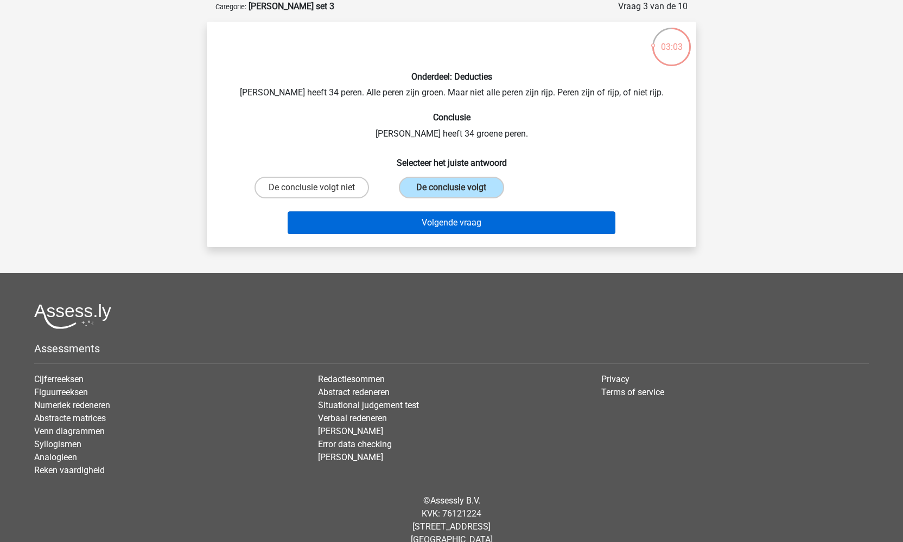
click at [468, 222] on button "Volgende vraag" at bounding box center [451, 223] width 328 height 23
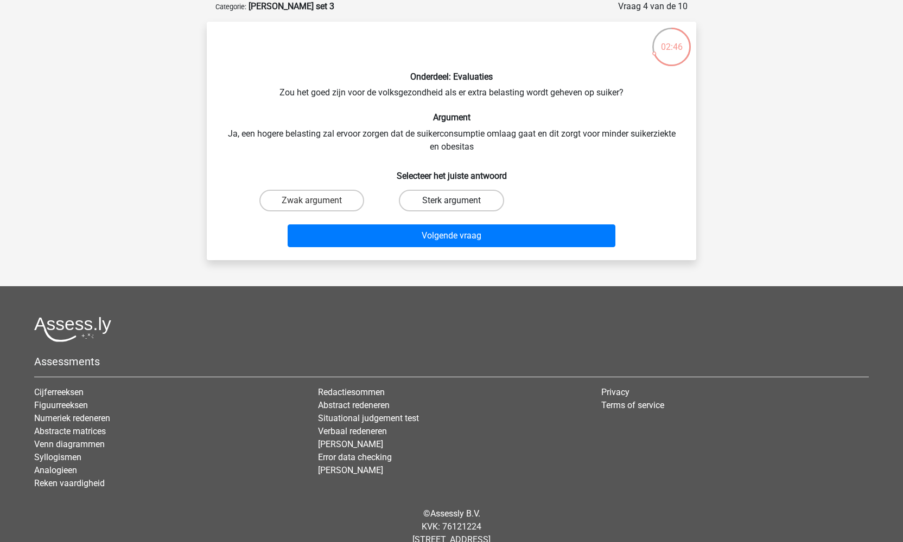
click at [459, 200] on label "Sterk argument" at bounding box center [451, 201] width 105 height 22
click at [458, 201] on input "Sterk argument" at bounding box center [454, 204] width 7 height 7
radio input "true"
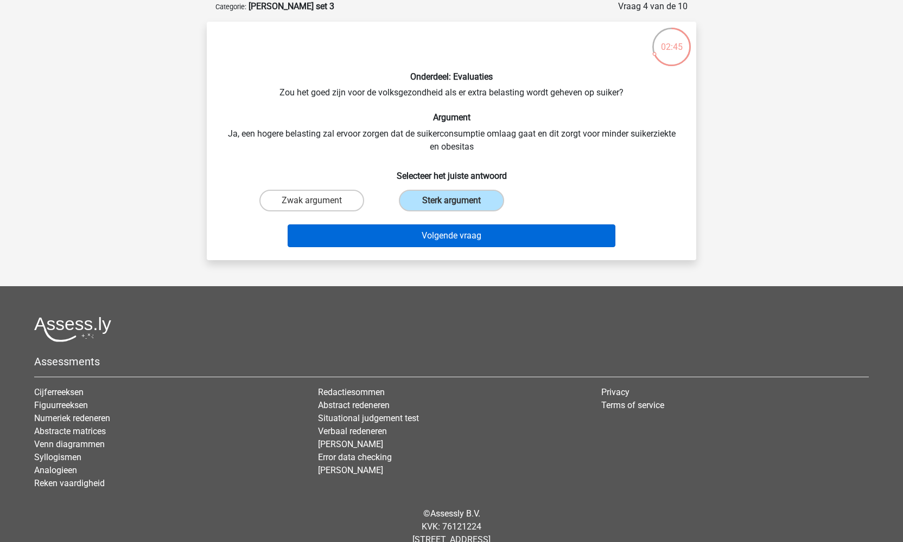
click at [484, 238] on button "Volgende vraag" at bounding box center [451, 236] width 328 height 23
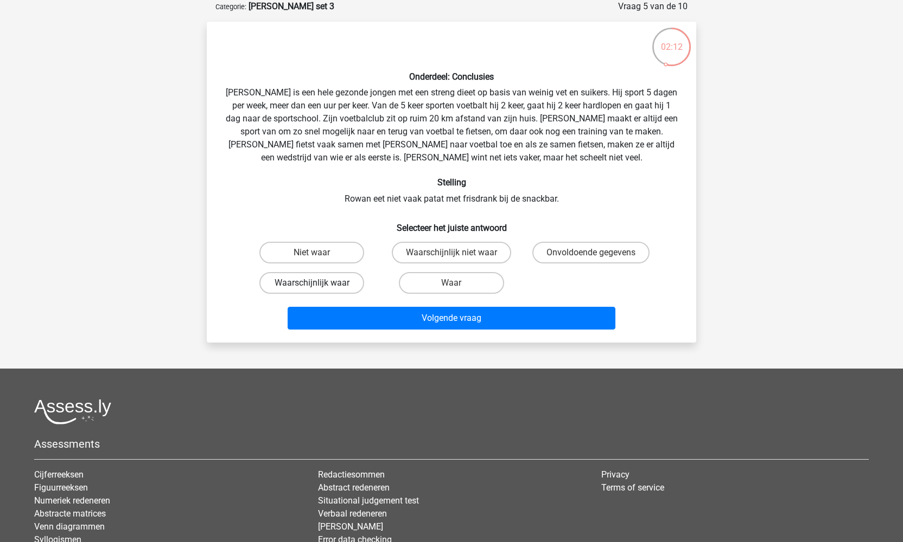
click at [343, 283] on label "Waarschijnlijk waar" at bounding box center [311, 283] width 105 height 22
click at [319, 283] on input "Waarschijnlijk waar" at bounding box center [315, 286] width 7 height 7
radio input "true"
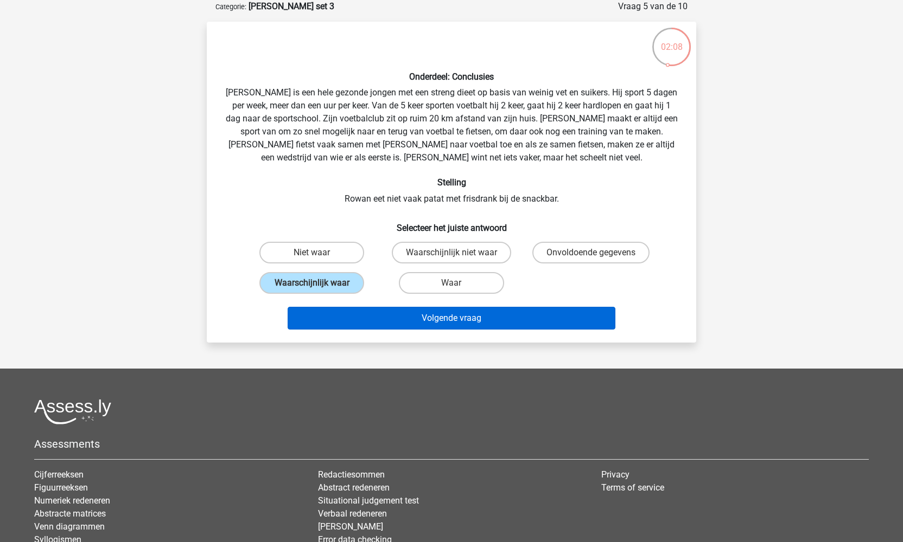
click at [444, 317] on button "Volgende vraag" at bounding box center [451, 318] width 328 height 23
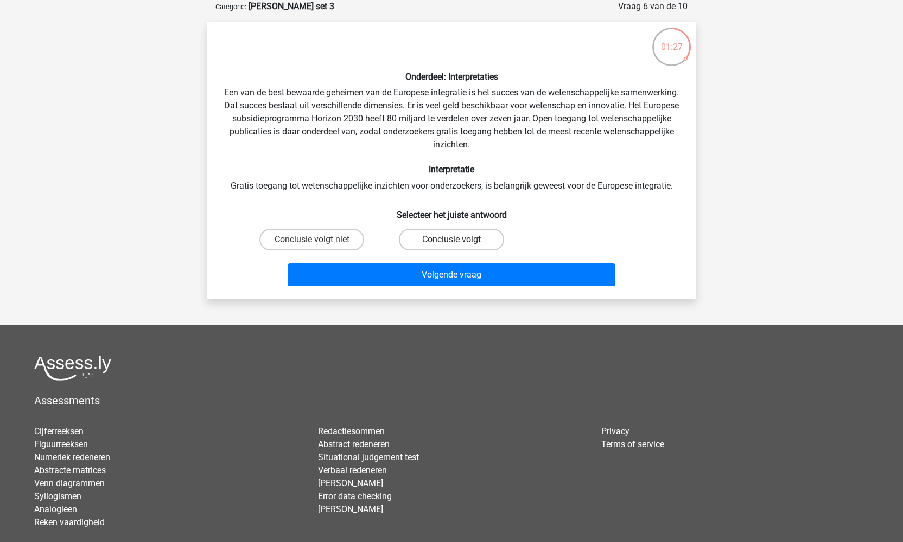
click at [445, 238] on label "Conclusie volgt" at bounding box center [451, 240] width 105 height 22
click at [451, 240] on input "Conclusie volgt" at bounding box center [454, 243] width 7 height 7
radio input "true"
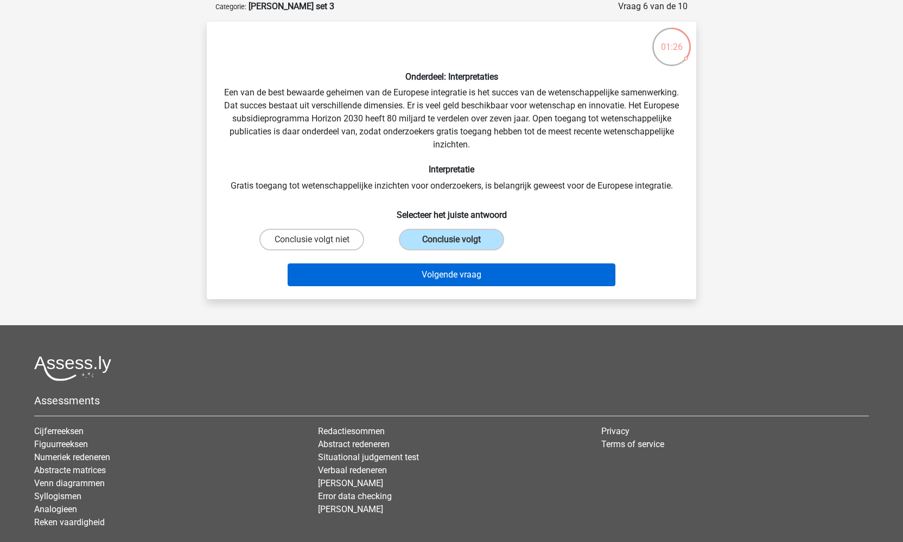
click at [484, 274] on button "Volgende vraag" at bounding box center [451, 275] width 328 height 23
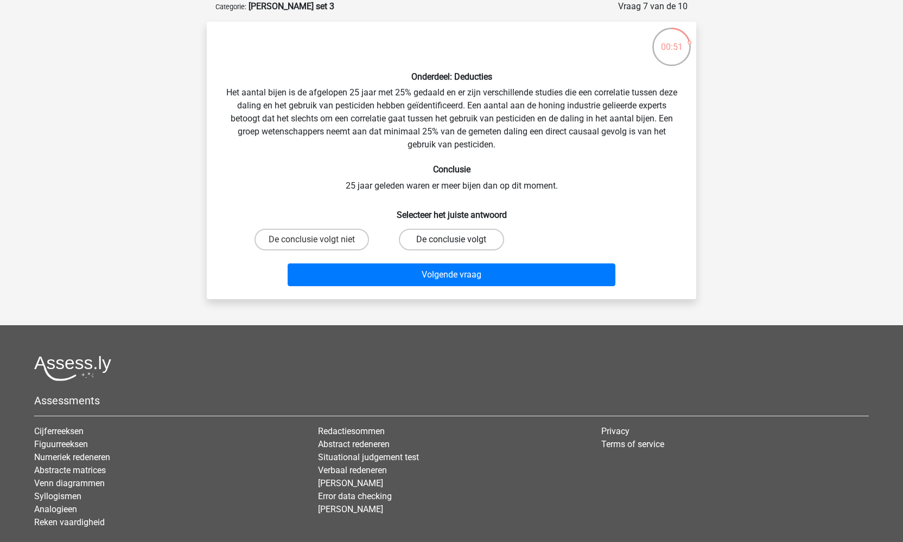
click at [445, 239] on label "De conclusie volgt" at bounding box center [451, 240] width 105 height 22
click at [451, 240] on input "De conclusie volgt" at bounding box center [454, 243] width 7 height 7
radio input "true"
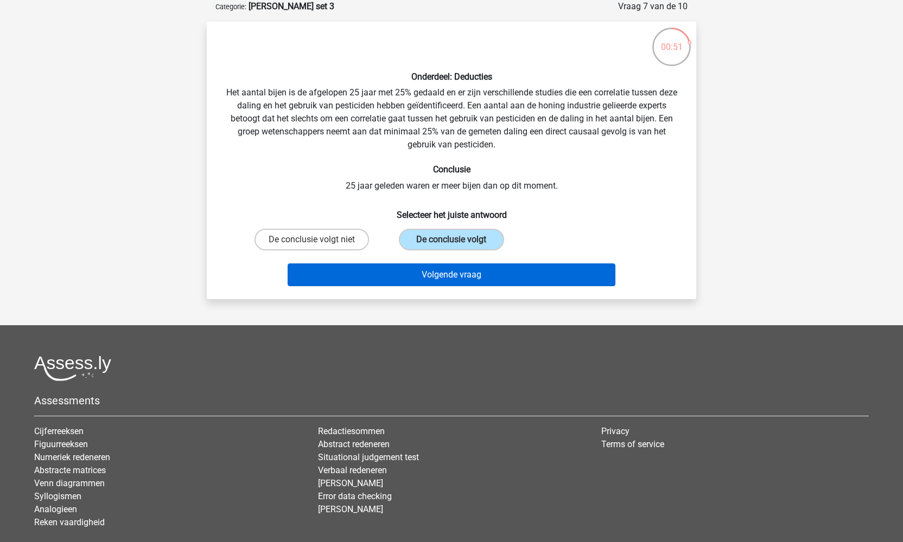
click at [463, 276] on button "Volgende vraag" at bounding box center [451, 275] width 328 height 23
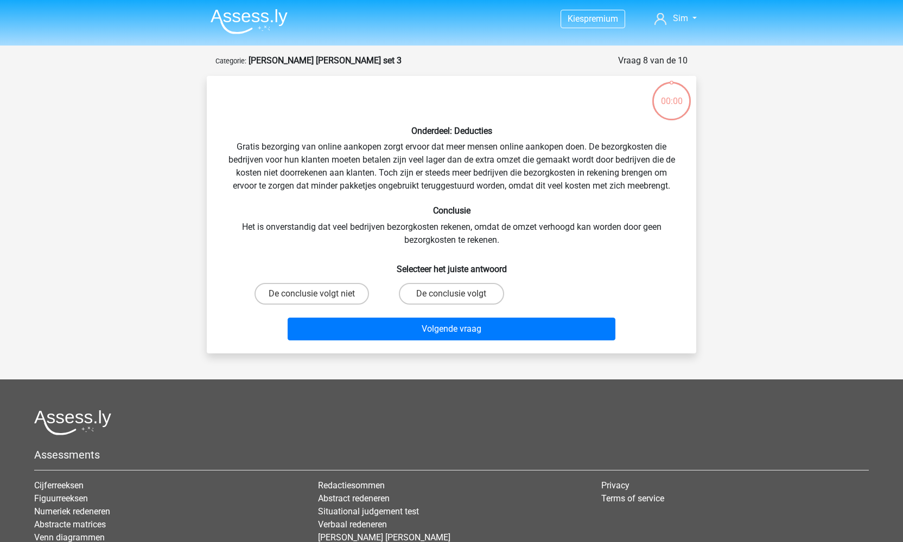
scroll to position [54, 0]
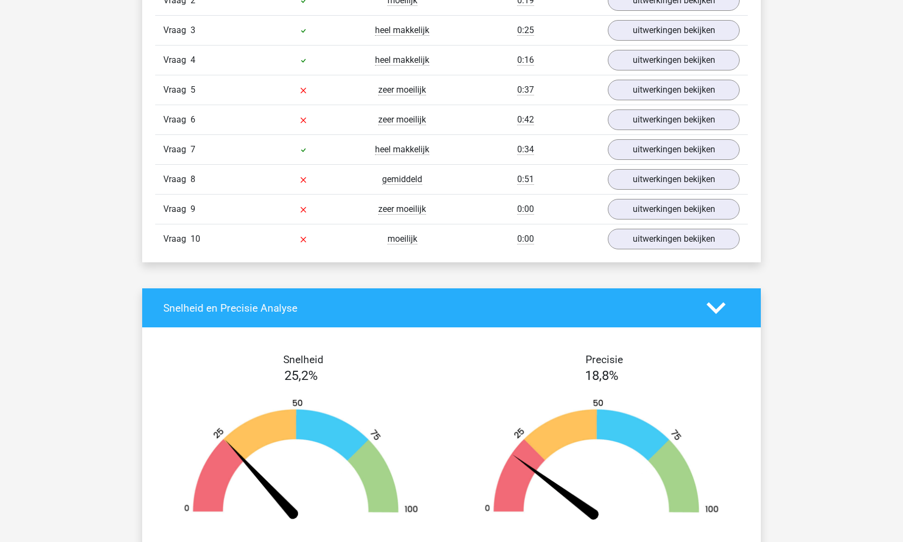
scroll to position [865, 0]
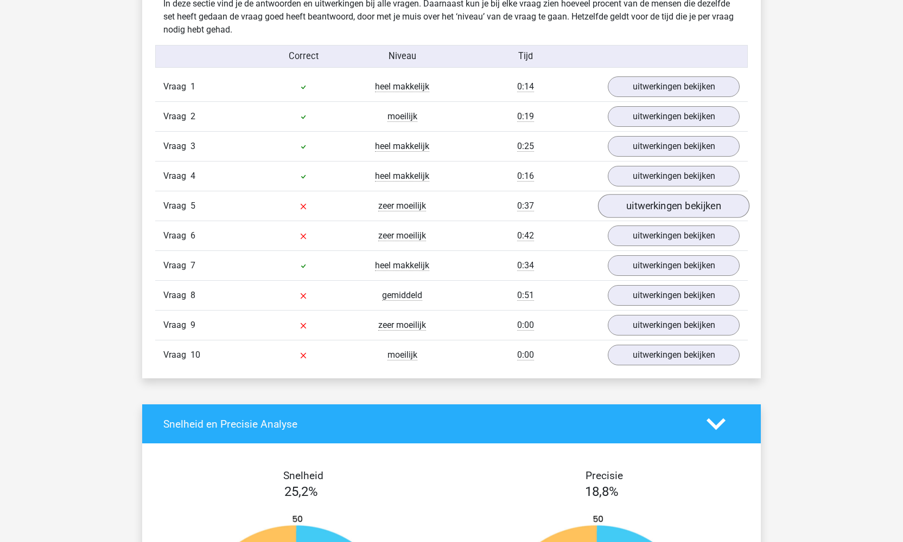
click at [663, 207] on link "uitwerkingen bekijken" at bounding box center [673, 206] width 151 height 24
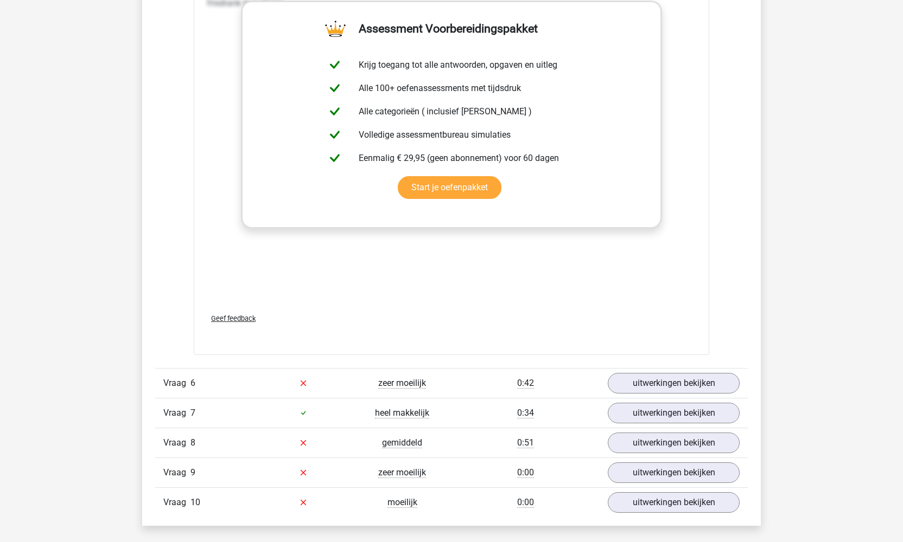
scroll to position [1470, 0]
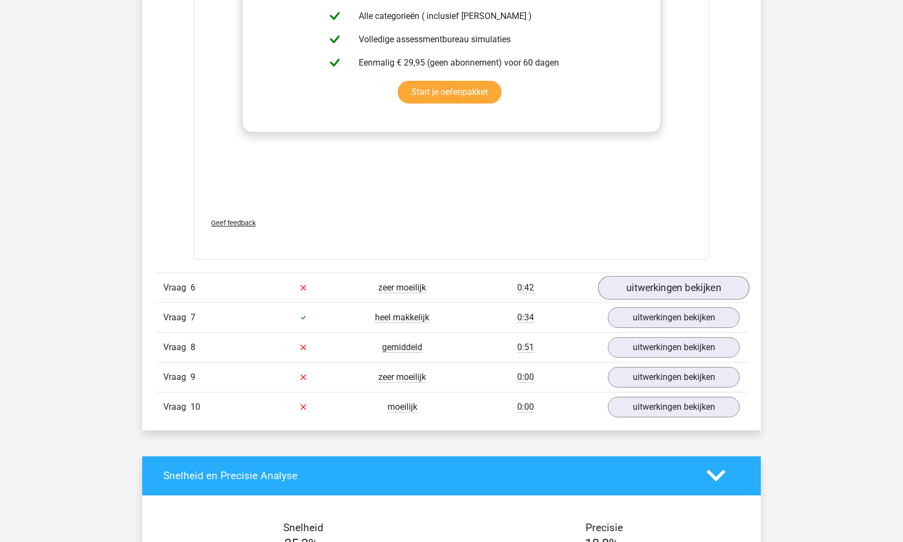
click at [680, 276] on link "uitwerkingen bekijken" at bounding box center [673, 288] width 151 height 24
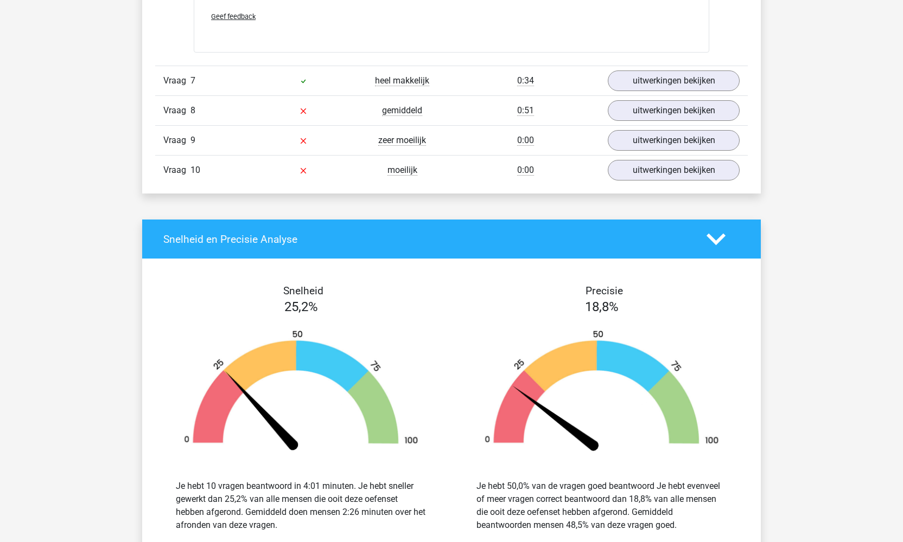
scroll to position [2096, 0]
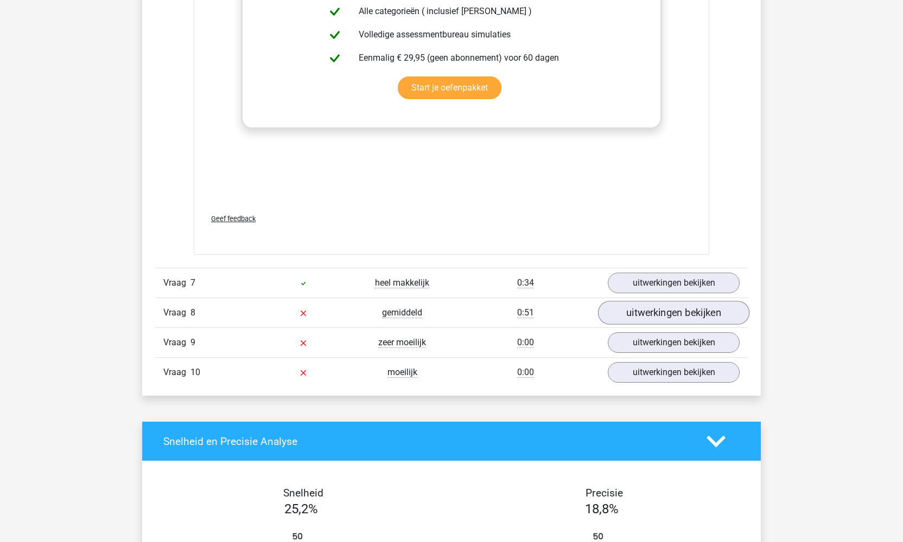
click at [671, 301] on link "uitwerkingen bekijken" at bounding box center [673, 313] width 151 height 24
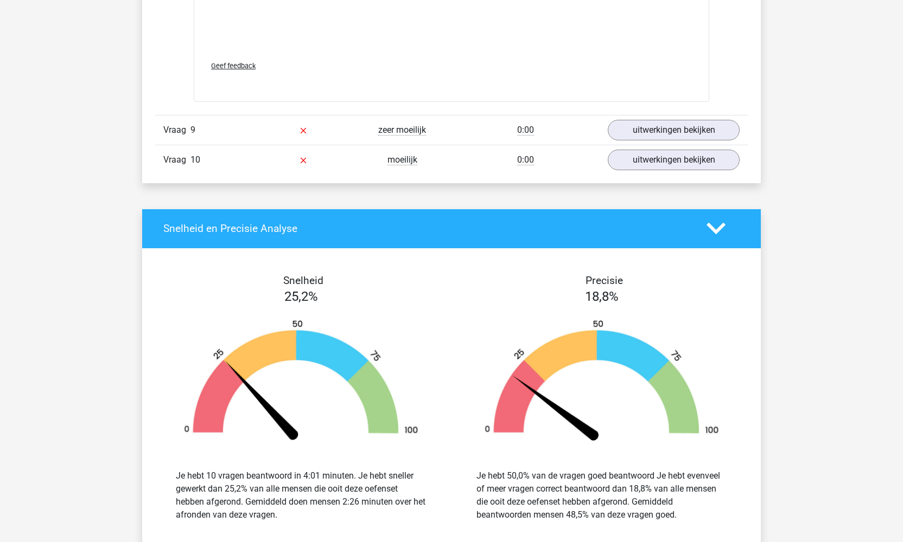
scroll to position [2894, 0]
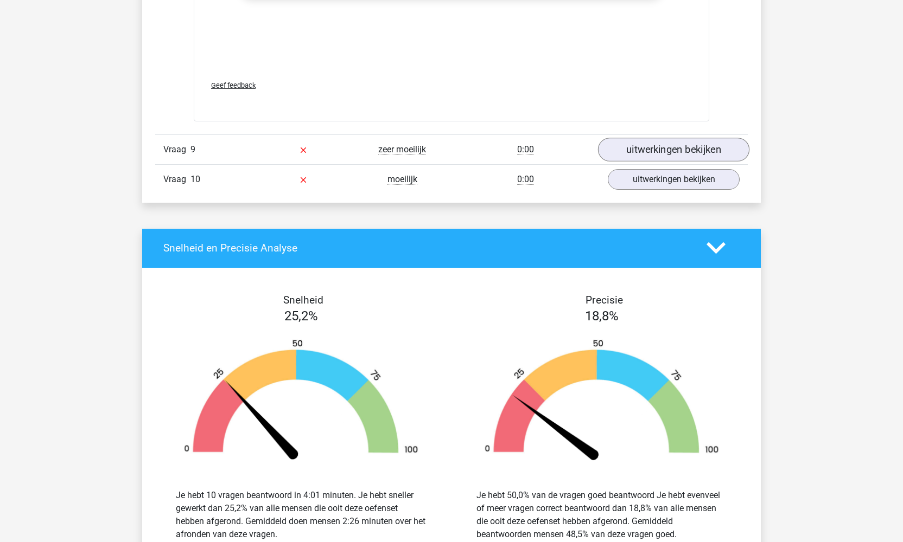
click at [679, 138] on link "uitwerkingen bekijken" at bounding box center [673, 150] width 151 height 24
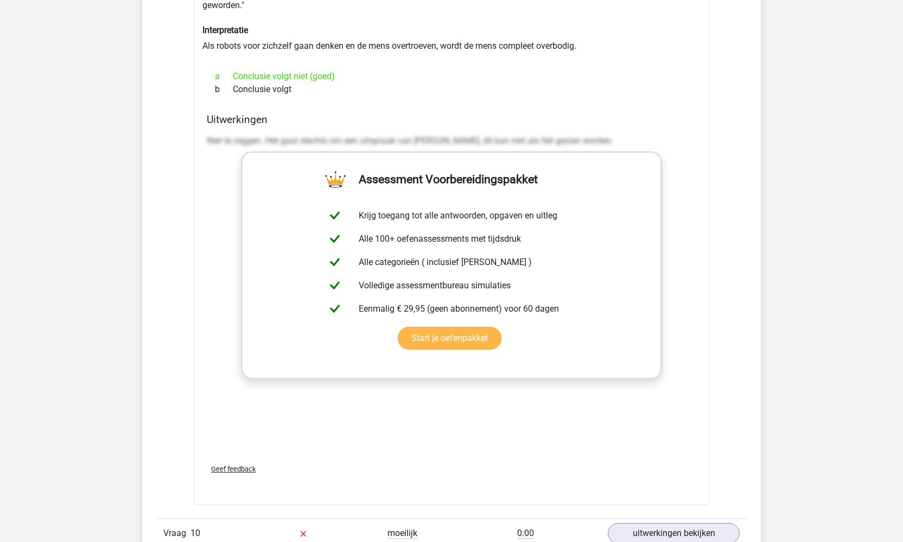
scroll to position [3307, 0]
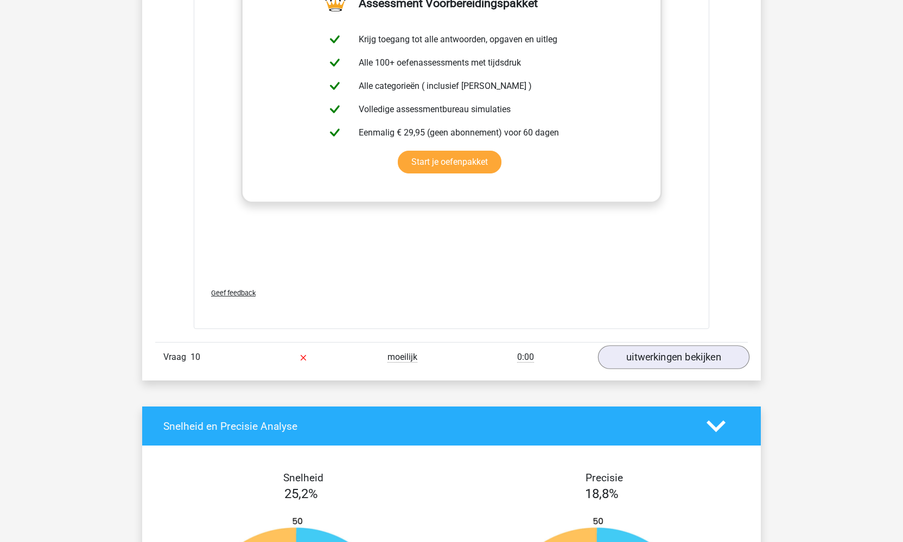
click at [668, 346] on link "uitwerkingen bekijken" at bounding box center [673, 358] width 151 height 24
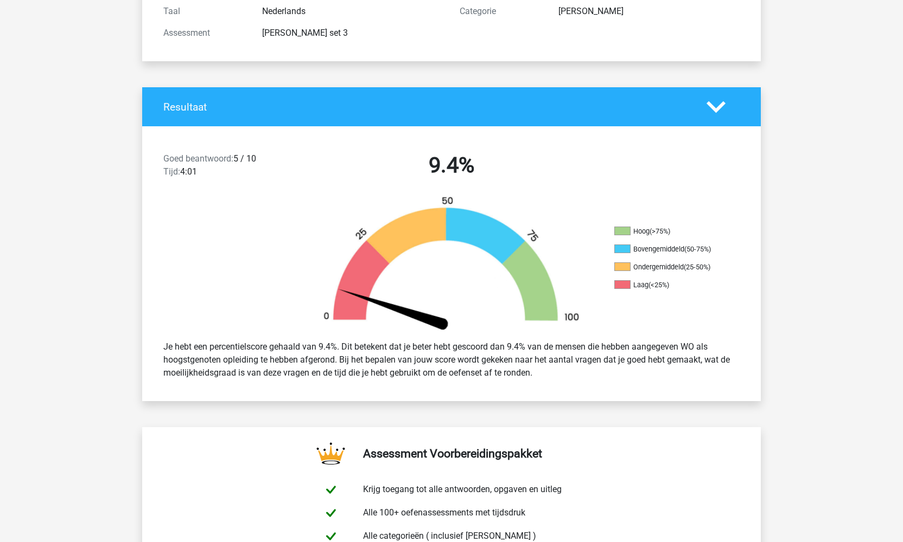
scroll to position [0, 0]
